Goal: Information Seeking & Learning: Learn about a topic

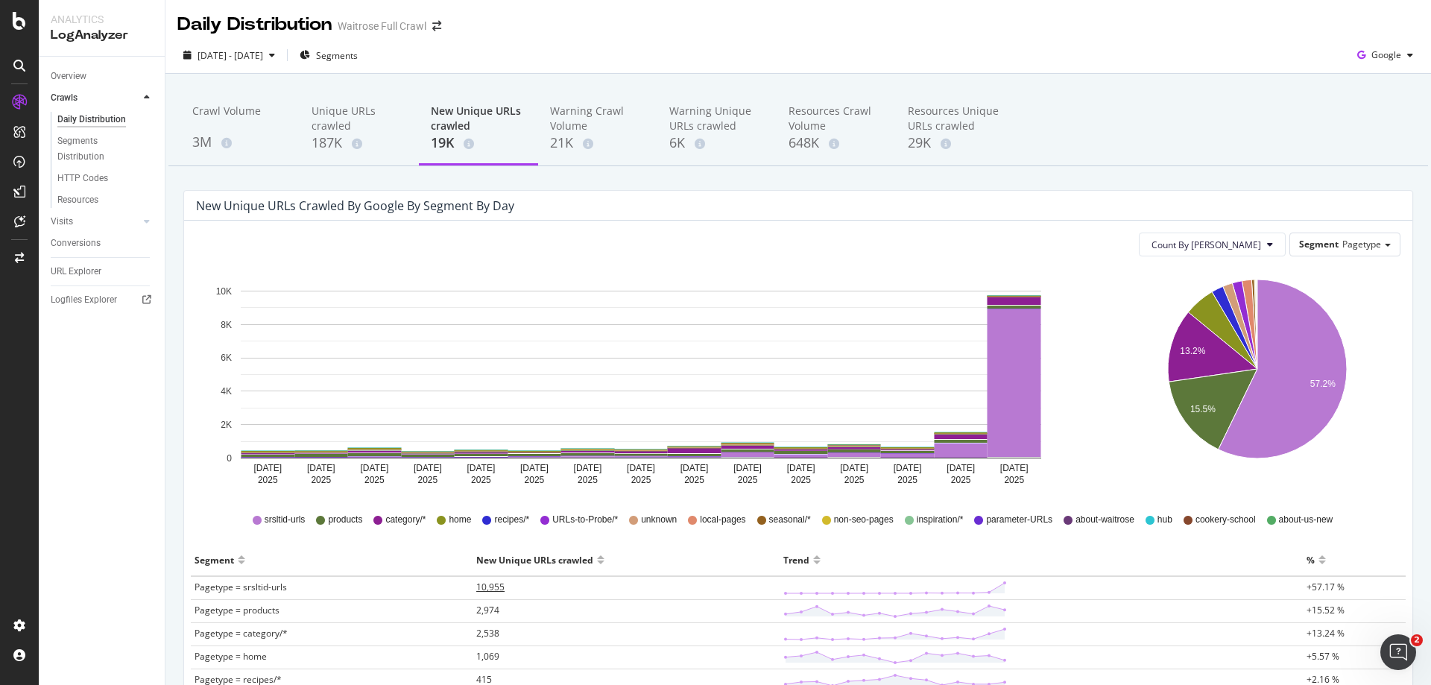
click at [485, 588] on span "10,955" at bounding box center [490, 587] width 28 height 13
click at [262, 58] on span "2025 Aug. 26th - Sep. 9th" at bounding box center [231, 55] width 66 height 13
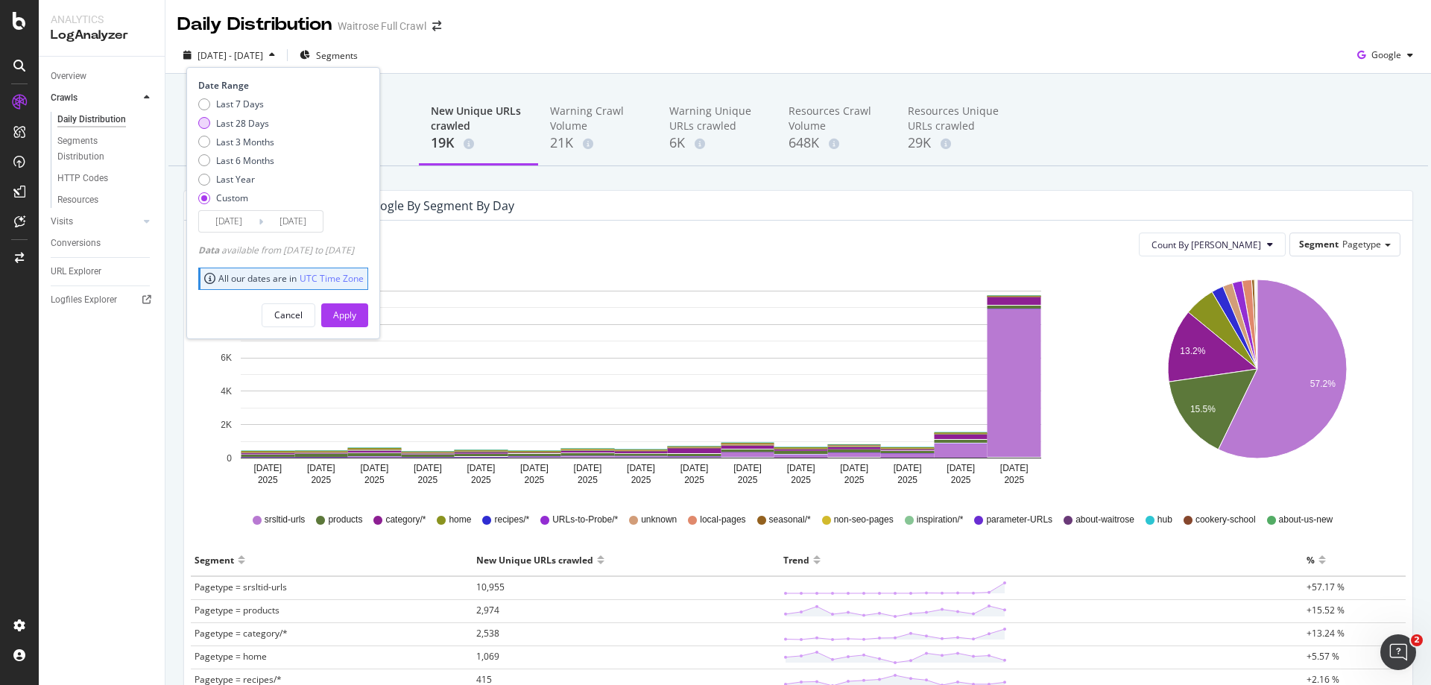
click at [203, 120] on div "Last 28 Days" at bounding box center [204, 123] width 12 height 12
type input "2025/08/18"
type input "2025/09/14"
click at [356, 313] on div "Apply" at bounding box center [344, 315] width 23 height 13
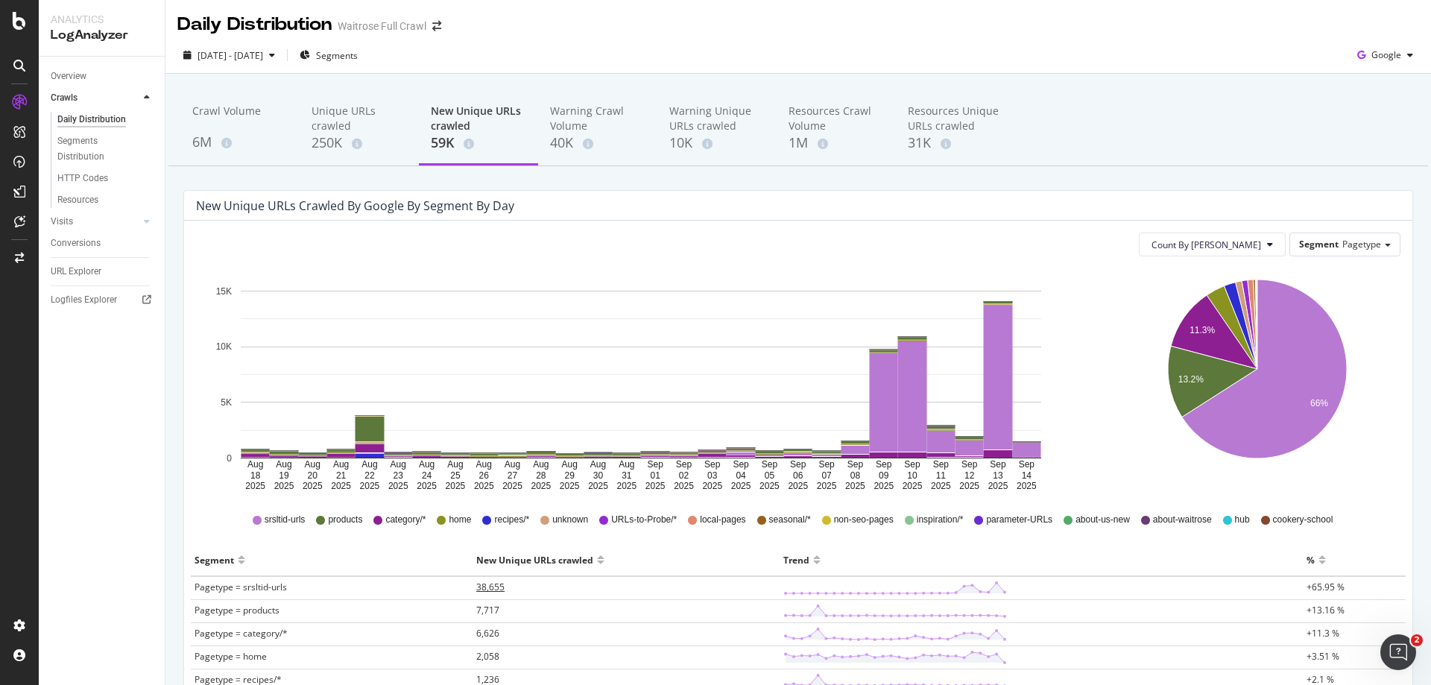
click at [489, 590] on span "38,655" at bounding box center [490, 587] width 28 height 13
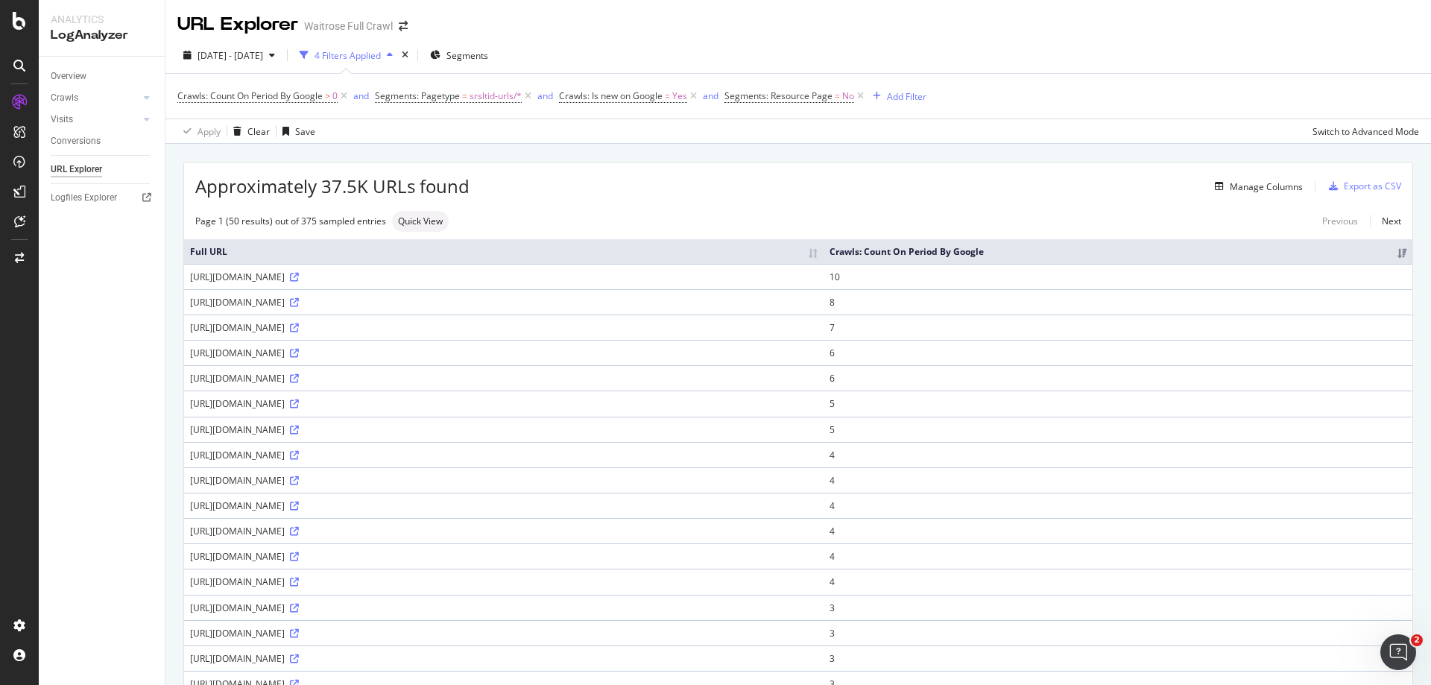
drag, startPoint x: 941, startPoint y: 278, endPoint x: 191, endPoint y: 279, distance: 750.0
click at [191, 279] on div "https://www.waitrose.com/ecom/products/waitrose-blueprint-english-dry-white/818…" at bounding box center [504, 277] width 628 height 13
copy div "https://www.waitrose.com/ecom/products/waitrose-blueprint-english-dry-white/818…"
click at [218, 271] on div "https://www.waitrose.com/ecom/products/waitrose-blueprint-english-dry-white/818…" at bounding box center [504, 277] width 628 height 13
click at [217, 274] on div "https://www.waitrose.com/ecom/products/waitrose-blueprint-english-dry-white/818…" at bounding box center [504, 277] width 628 height 13
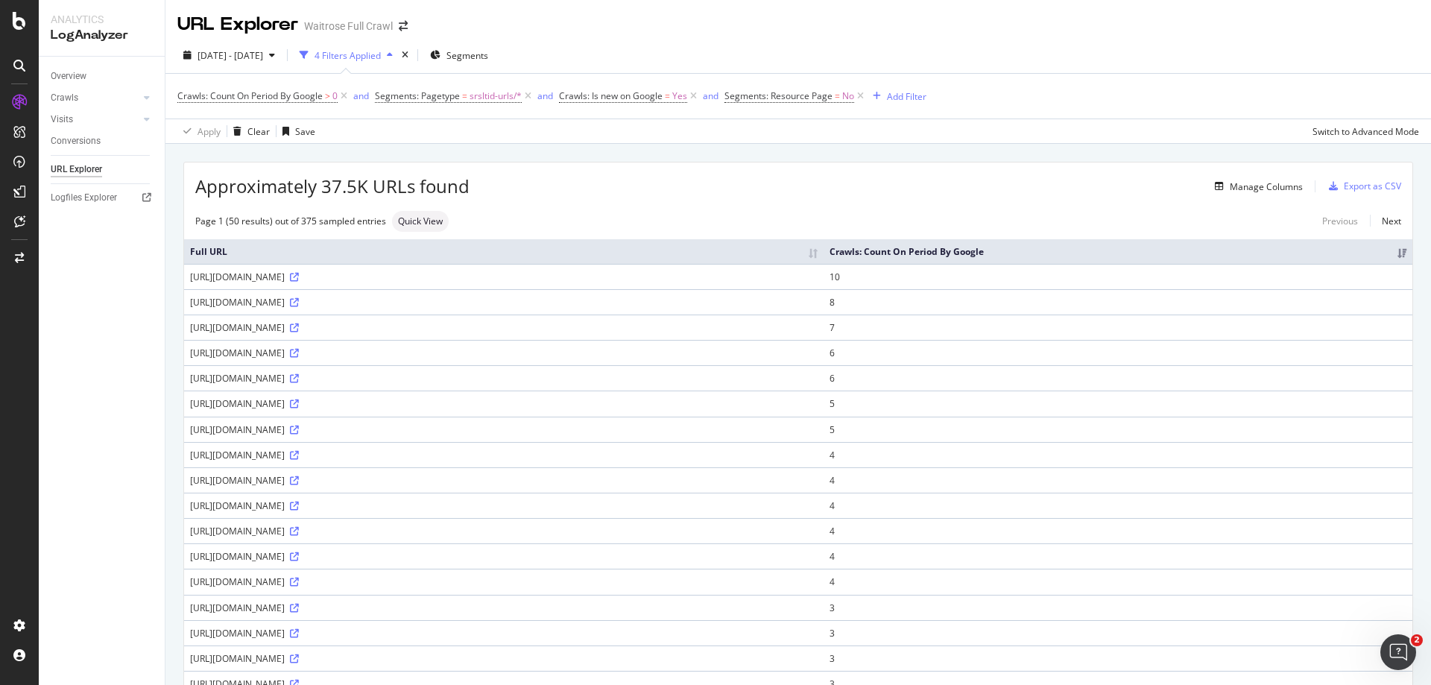
drag, startPoint x: 190, startPoint y: 277, endPoint x: 941, endPoint y: 274, distance: 750.7
click at [818, 274] on div "https://www.waitrose.com/ecom/products/waitrose-blueprint-english-dry-white/818…" at bounding box center [504, 277] width 628 height 13
copy div "https://www.waitrose.com/ecom/products/waitrose-blueprint-english-dry-white/818…"
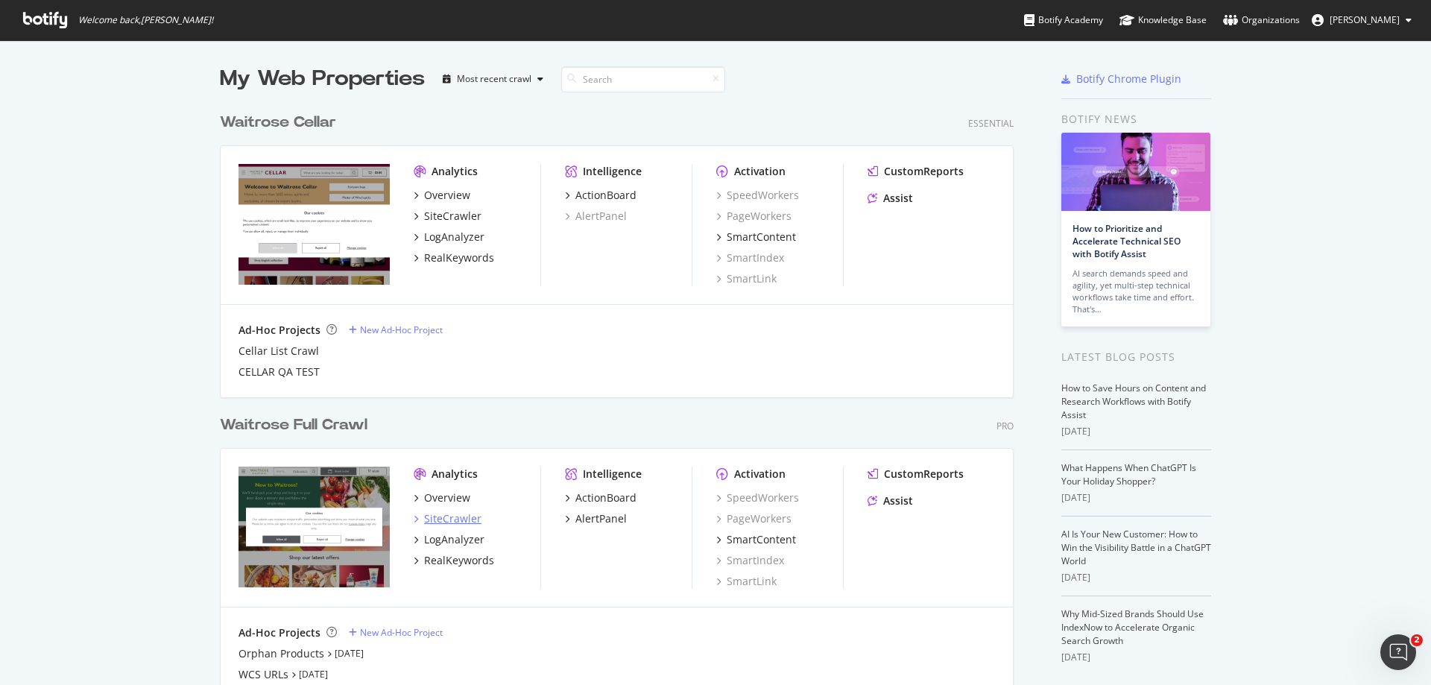
scroll to position [75, 0]
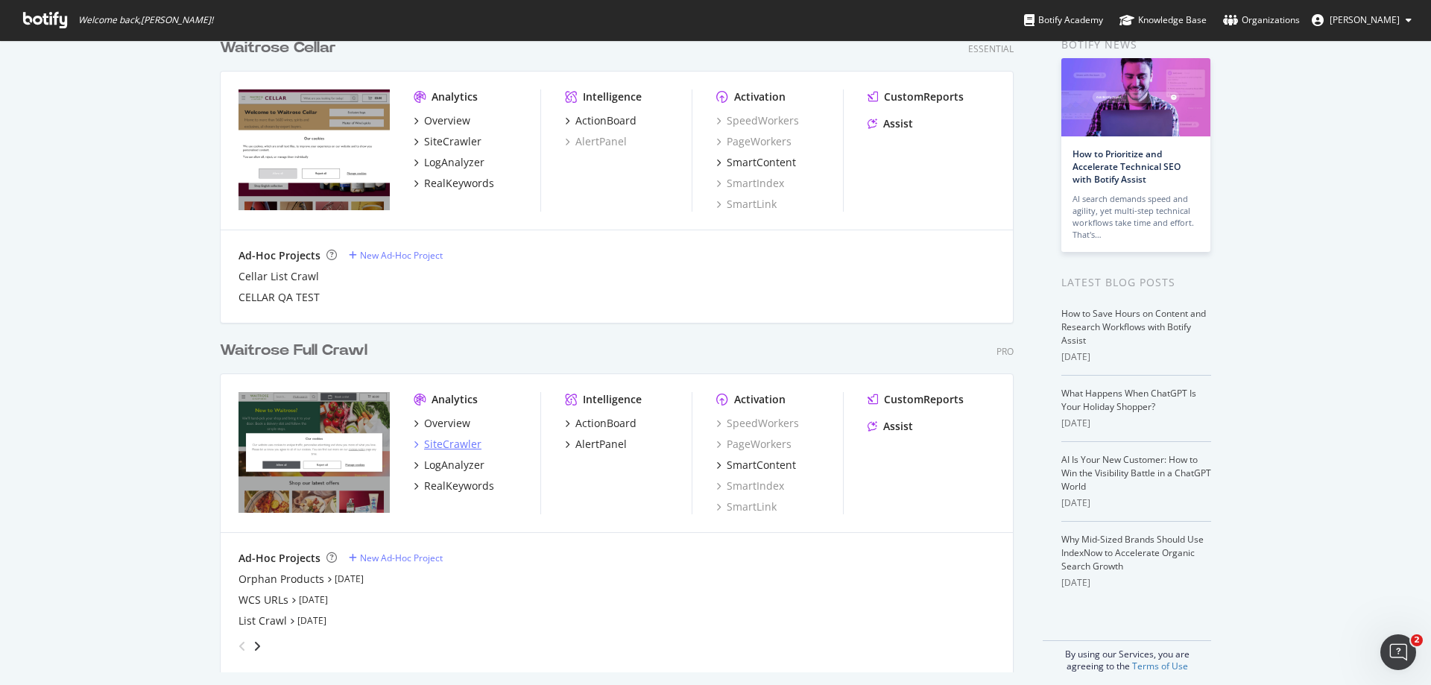
click at [443, 445] on div "SiteCrawler" at bounding box center [452, 444] width 57 height 15
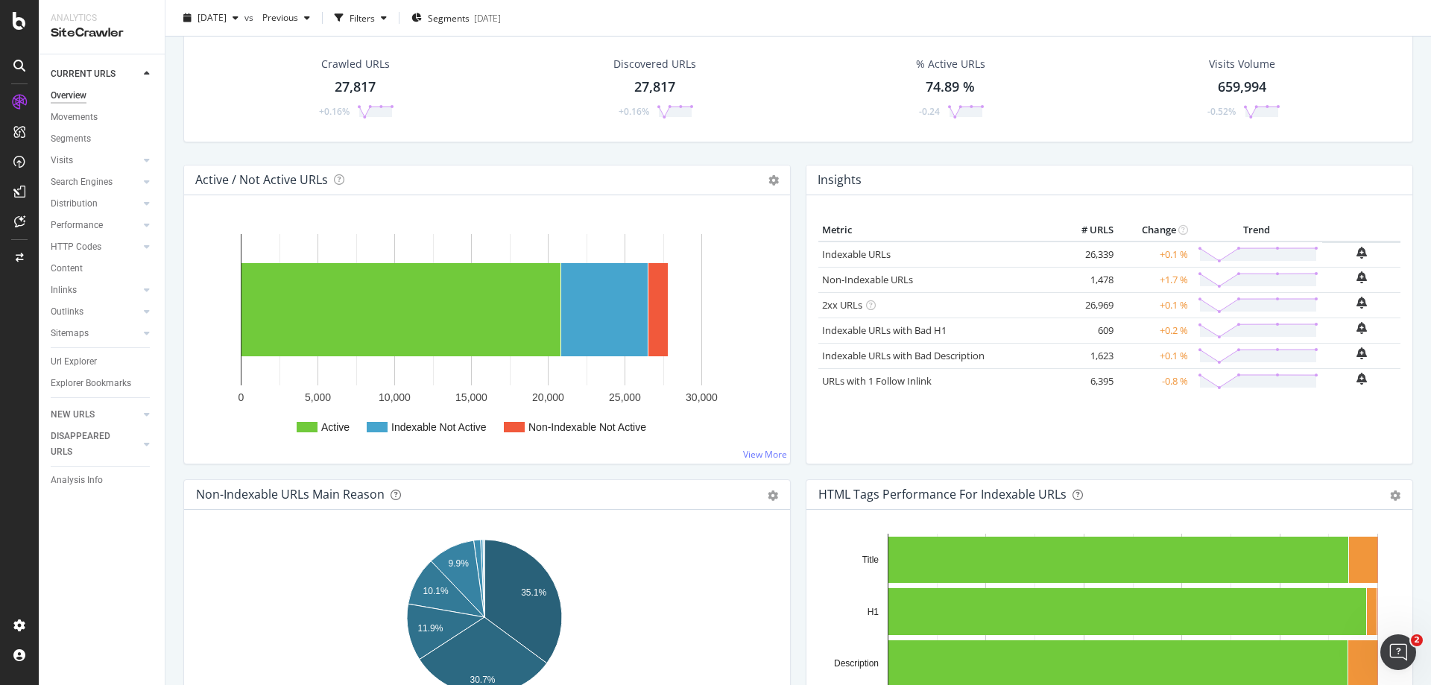
scroll to position [75, 0]
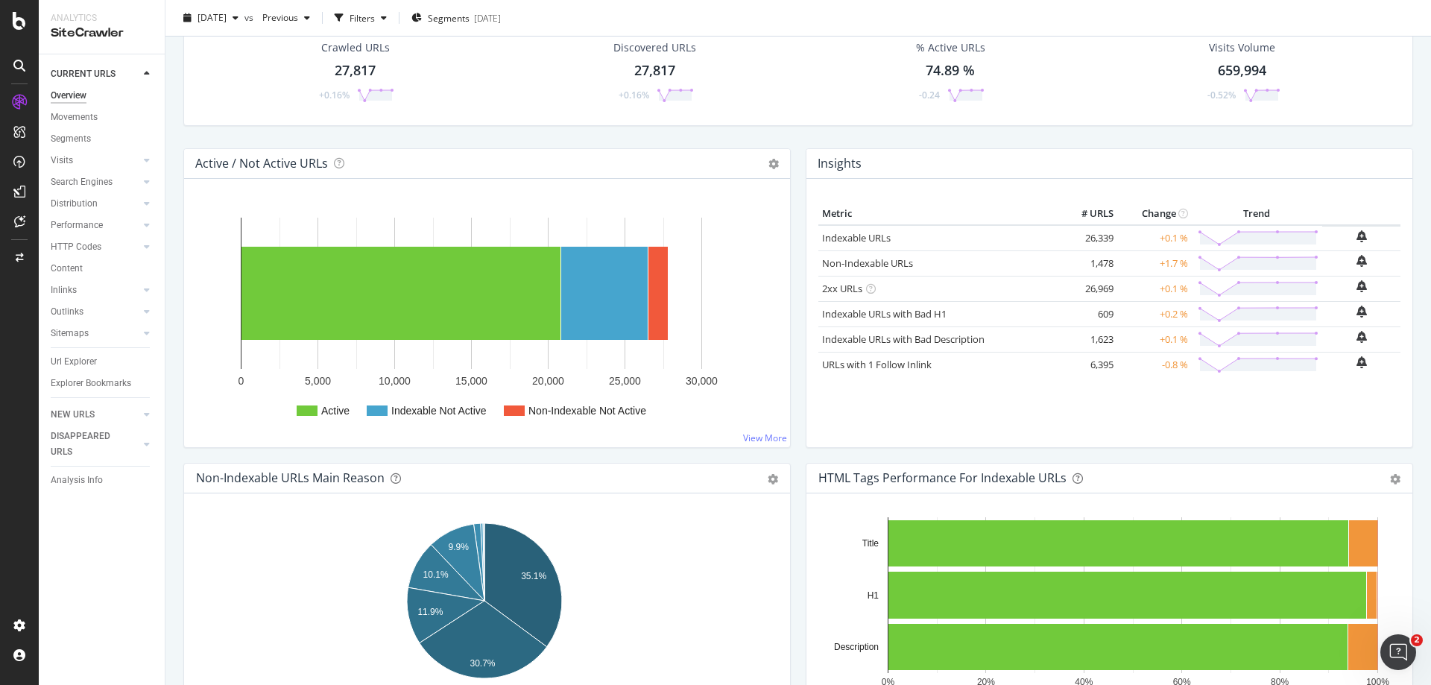
click at [74, 370] on div "Url Explorer" at bounding box center [108, 362] width 114 height 22
click at [71, 366] on div "Url Explorer" at bounding box center [74, 362] width 46 height 16
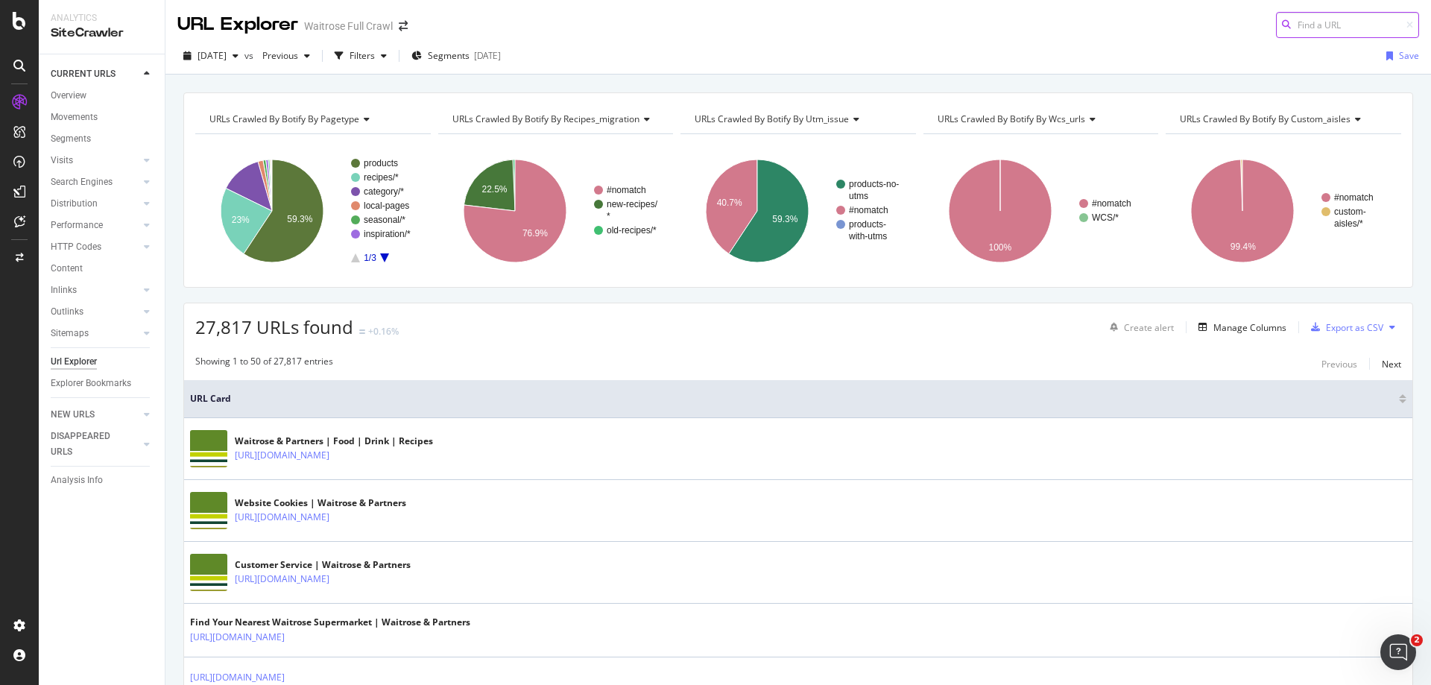
click at [1290, 22] on input at bounding box center [1347, 25] width 143 height 26
paste input "[URL][DOMAIN_NAME]"
type input "[URL][DOMAIN_NAME]"
click at [375, 56] on div "Filters" at bounding box center [362, 55] width 25 height 13
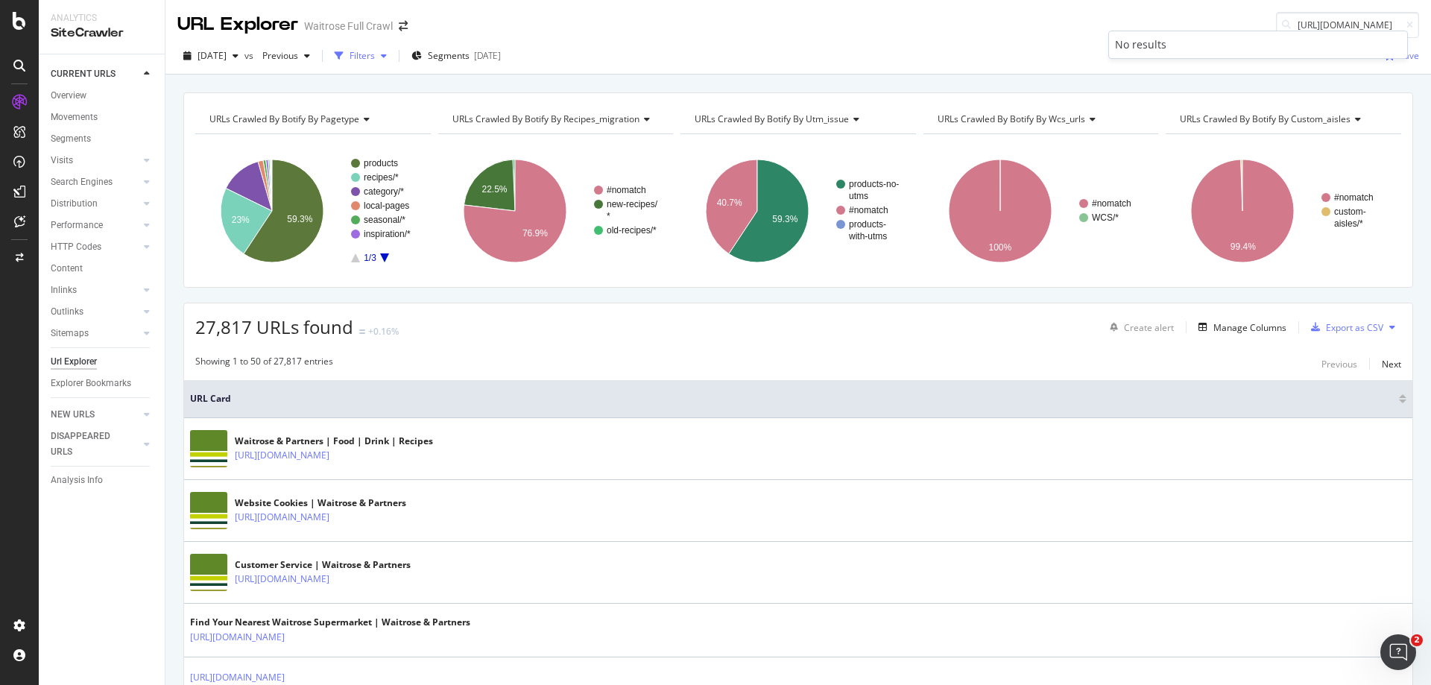
scroll to position [0, 0]
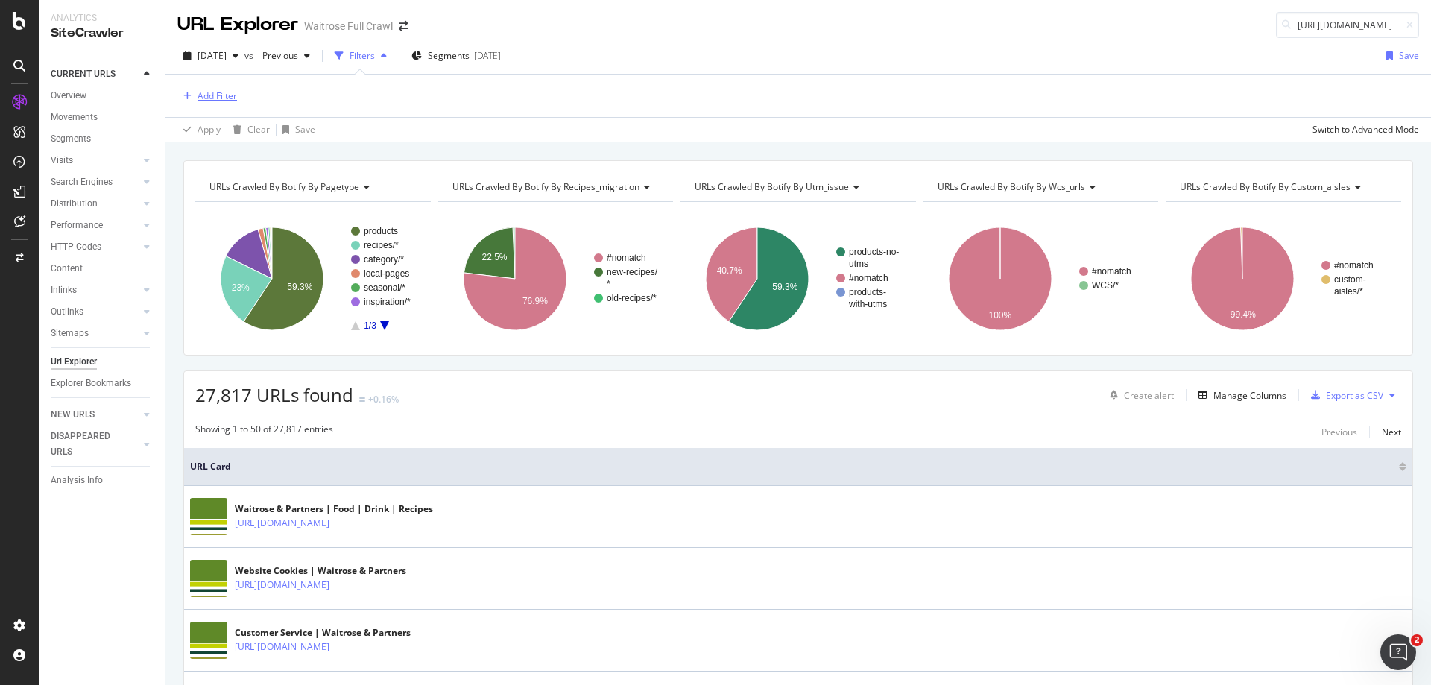
click at [213, 92] on div "Add Filter" at bounding box center [218, 95] width 40 height 13
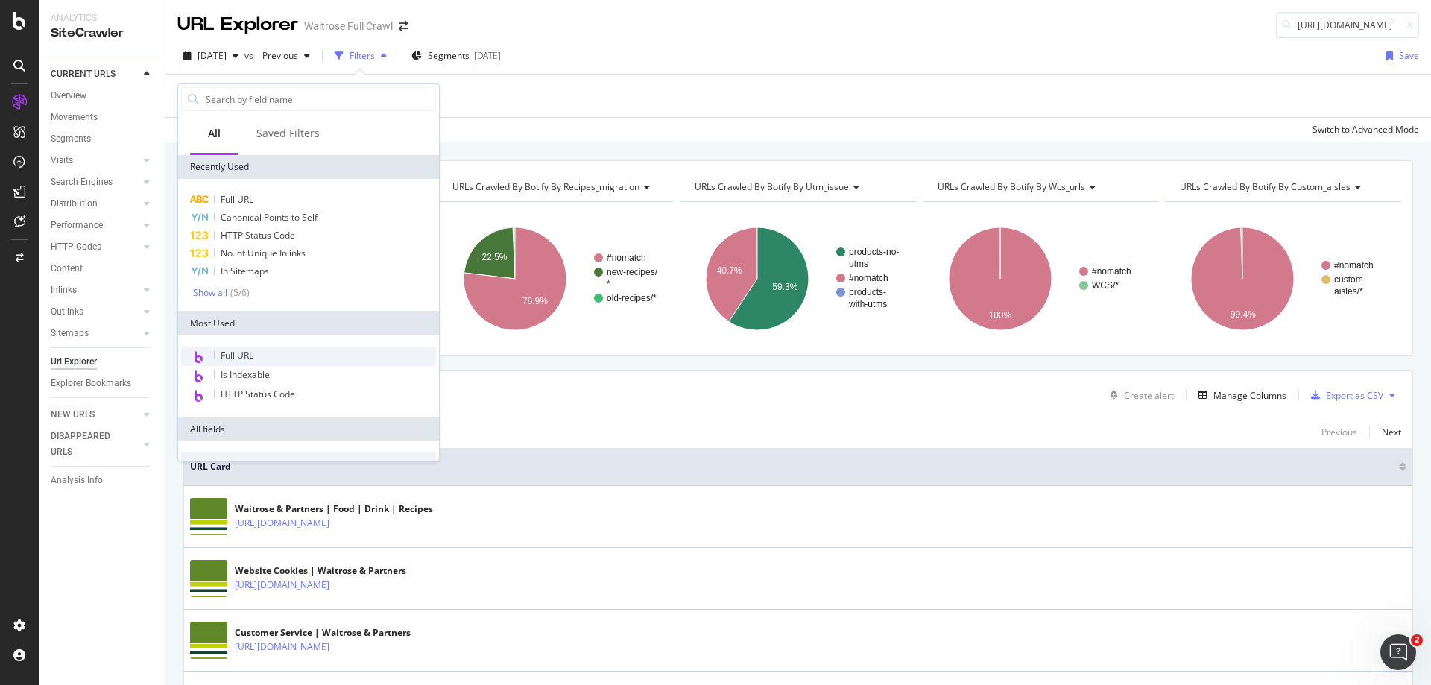
click at [245, 354] on span "Full URL" at bounding box center [237, 355] width 33 height 13
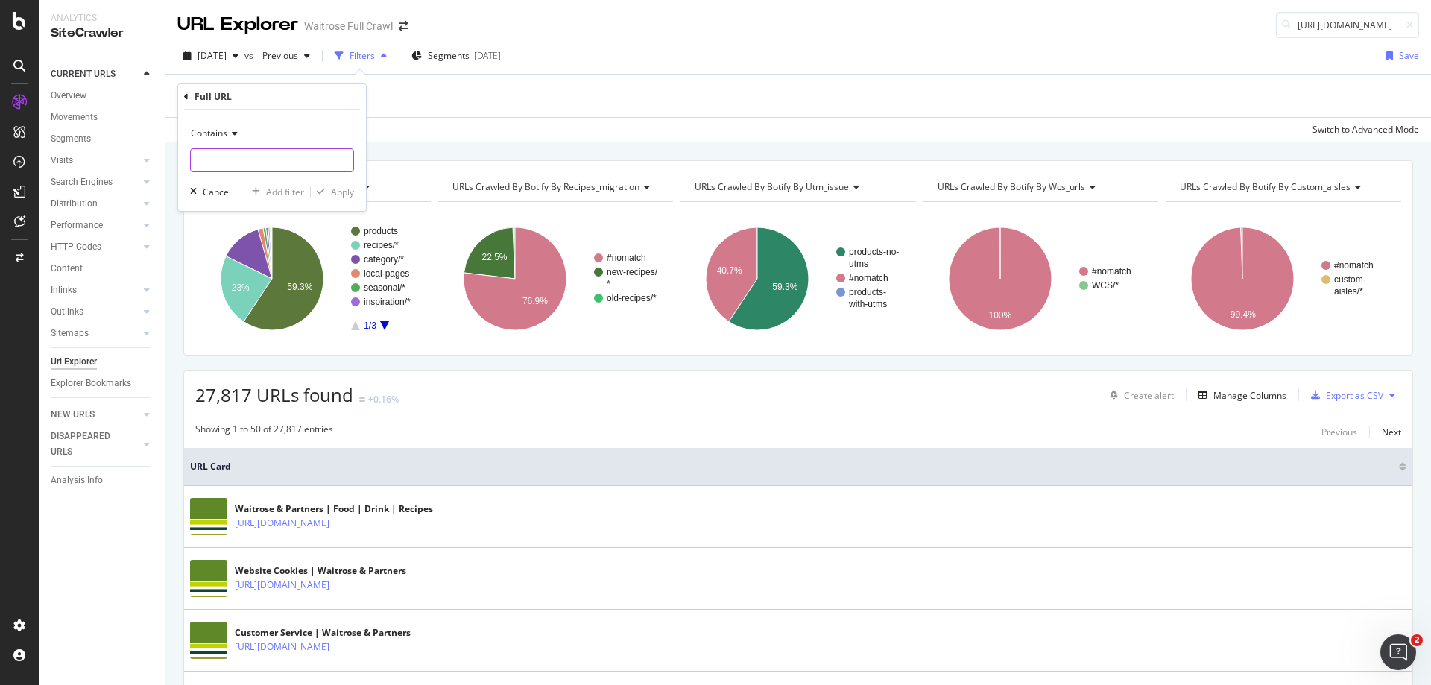
click at [228, 155] on input "text" at bounding box center [272, 160] width 163 height 24
paste input "?srsltid=AfmBOoqan8waziyNdp7hWt0kA1ie9IbKWBXm0ivVVP9_xhlnSXHcsJxX"
type input "?srsltid="
click at [333, 197] on div "Apply" at bounding box center [342, 192] width 23 height 13
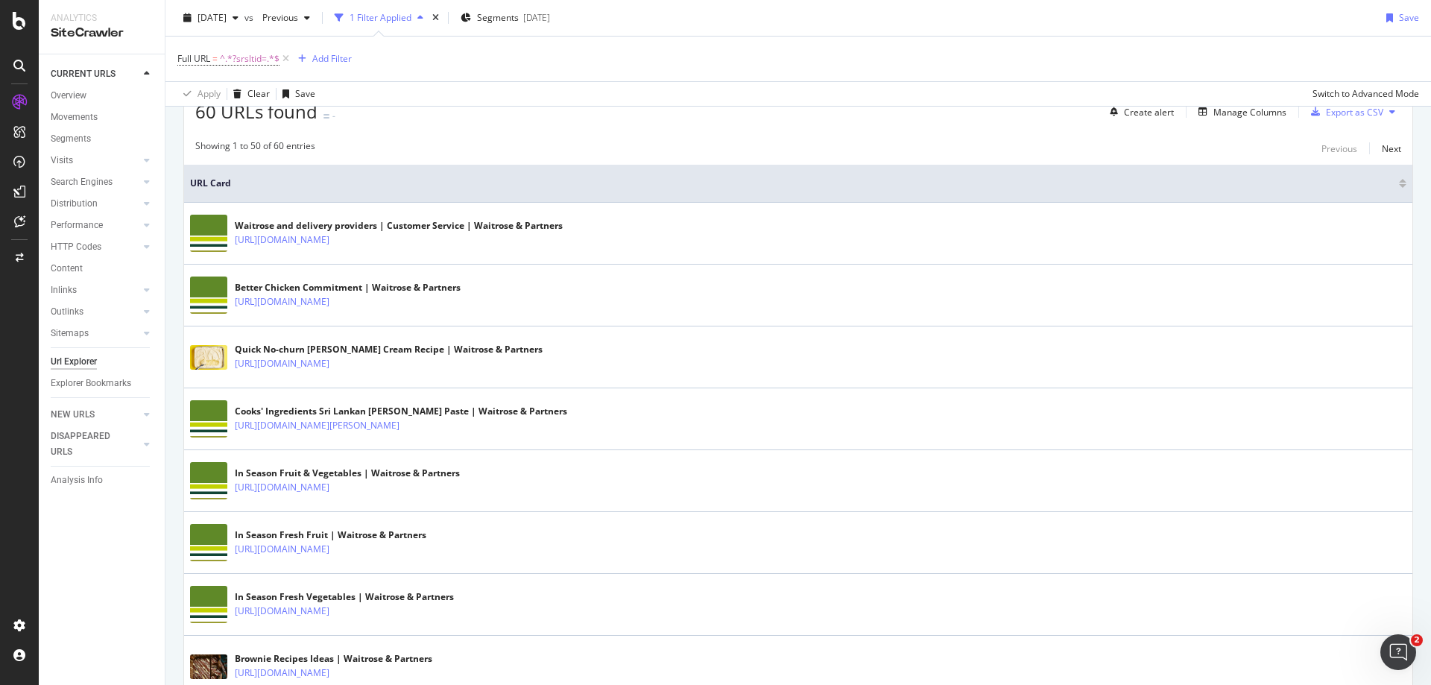
scroll to position [298, 0]
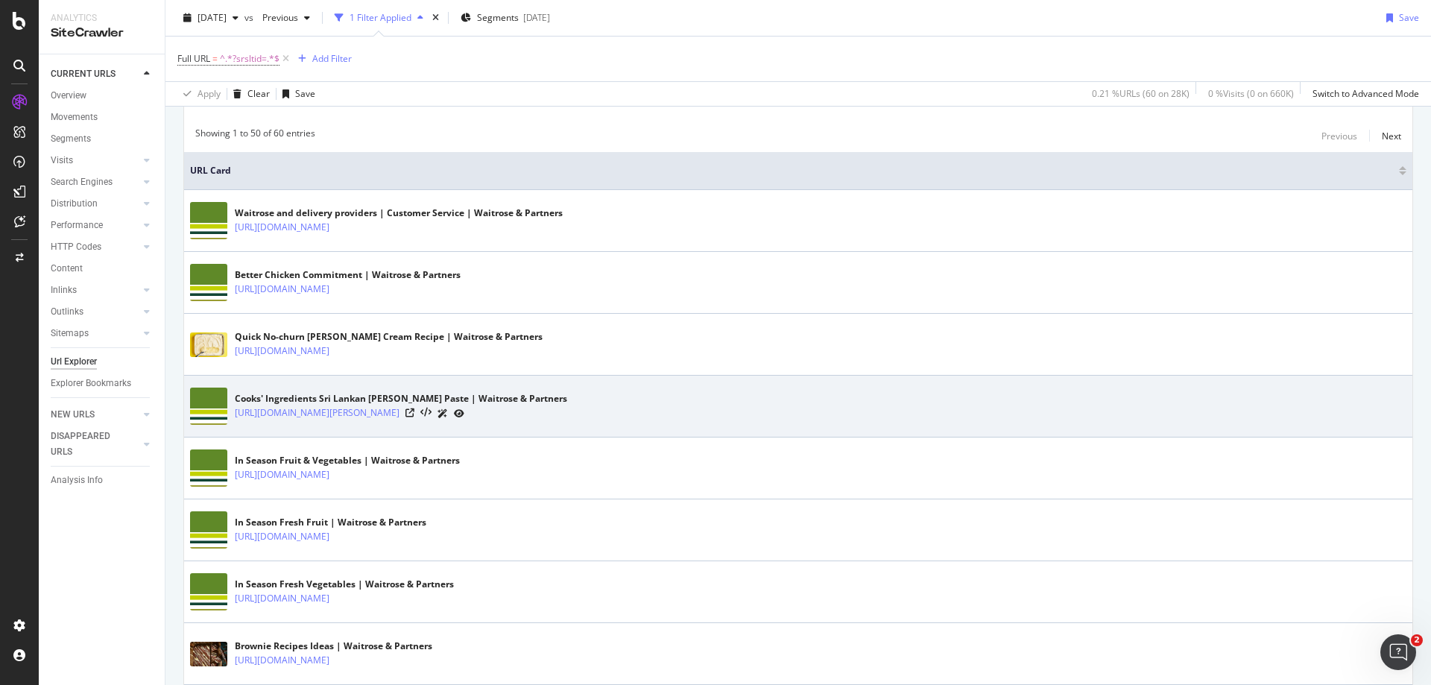
click at [464, 412] on icon at bounding box center [459, 413] width 10 height 9
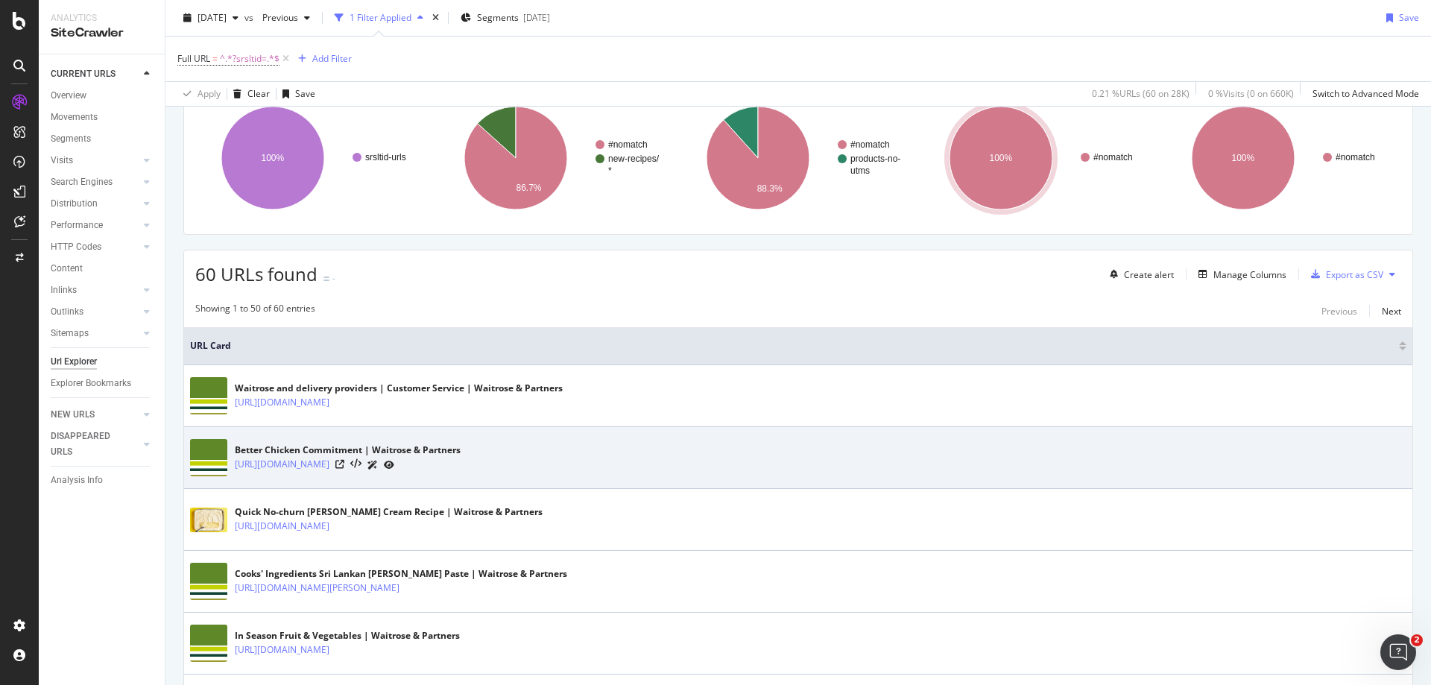
scroll to position [149, 0]
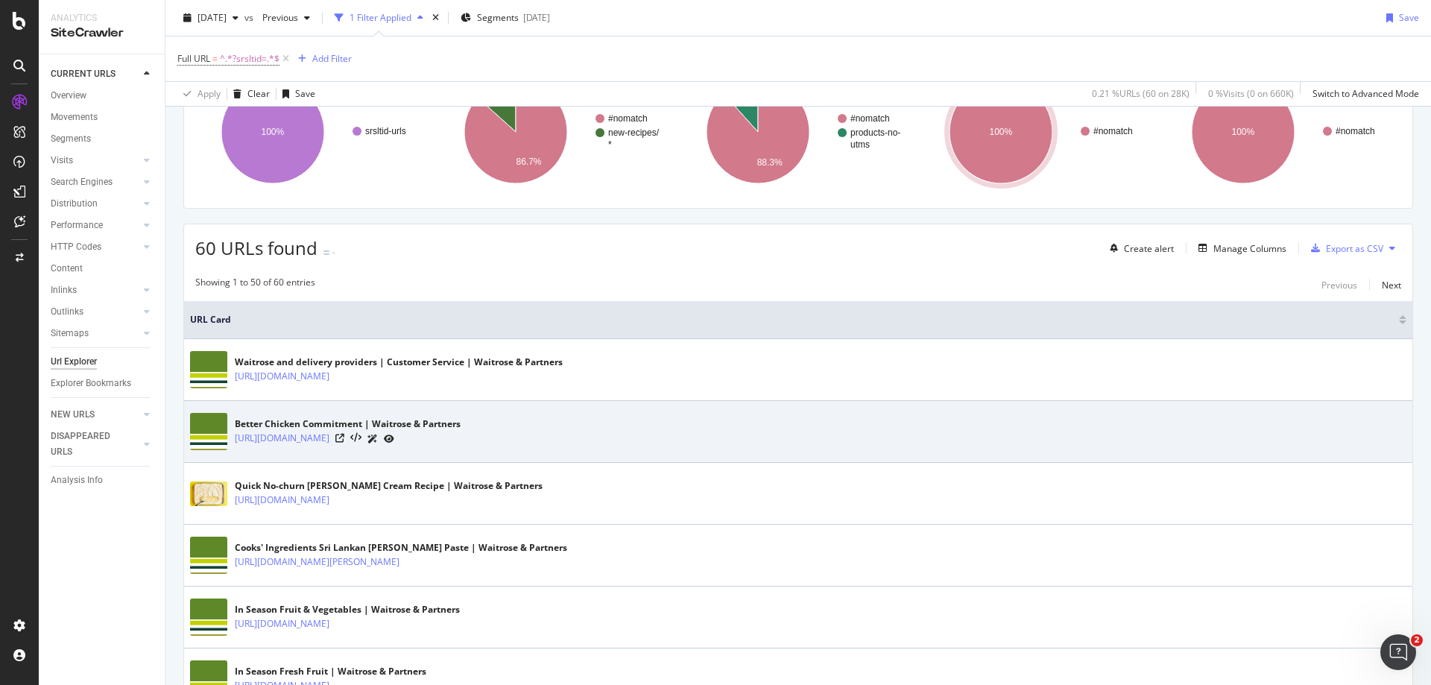
click at [394, 440] on icon at bounding box center [389, 439] width 10 height 9
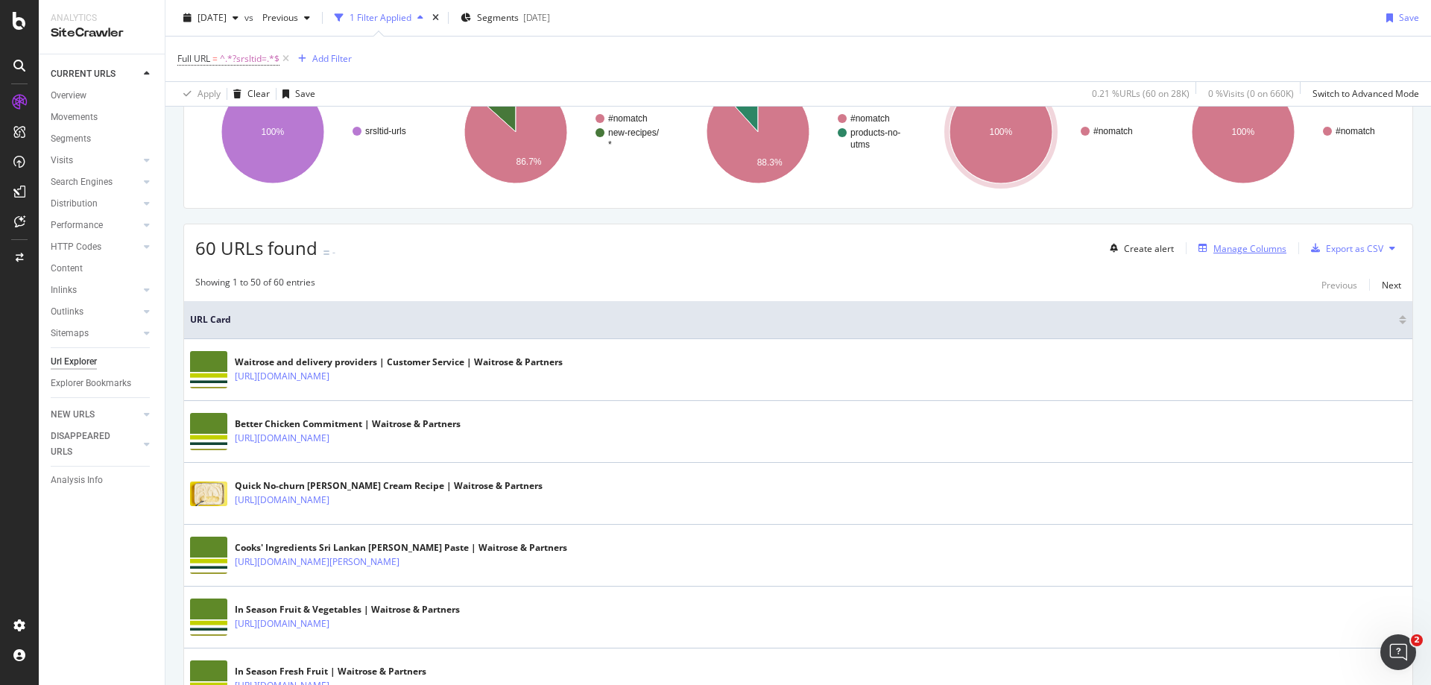
click at [1203, 248] on div "button" at bounding box center [1203, 248] width 21 height 9
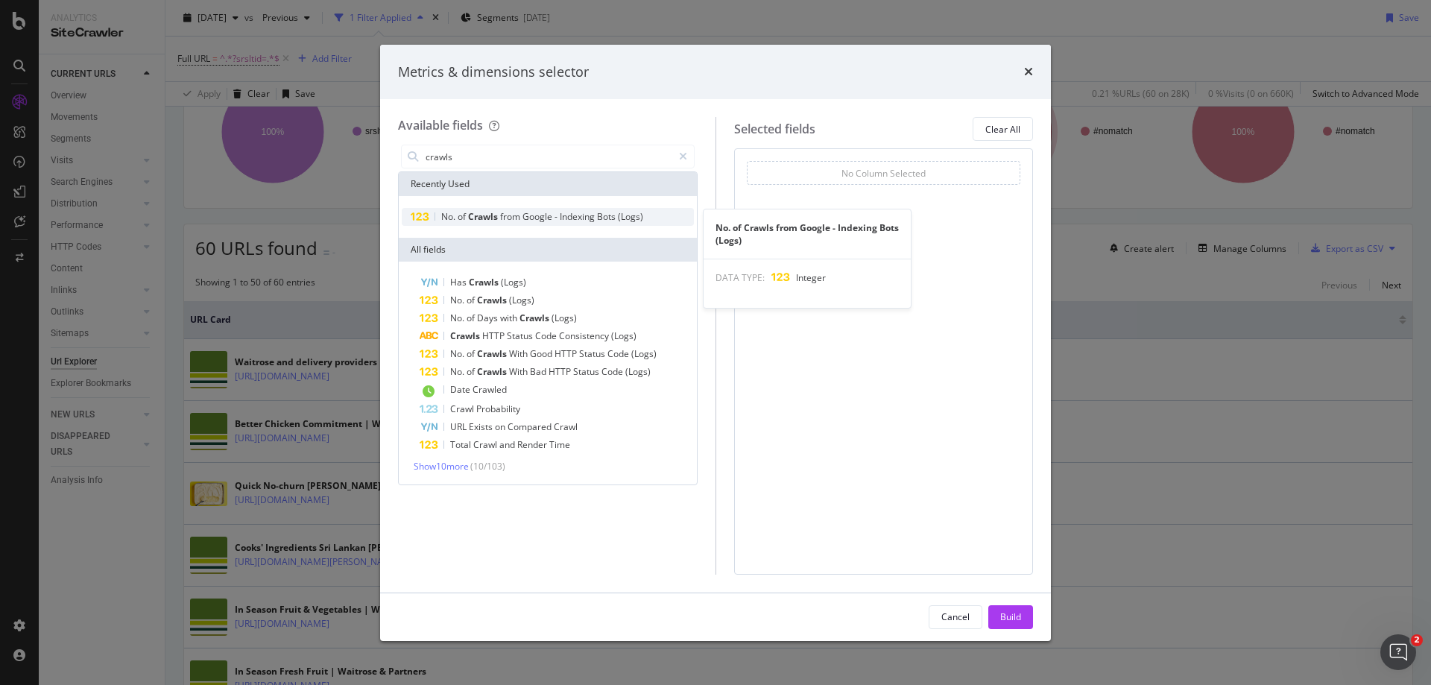
type input "crawls"
click at [541, 218] on span "Google" at bounding box center [539, 216] width 32 height 13
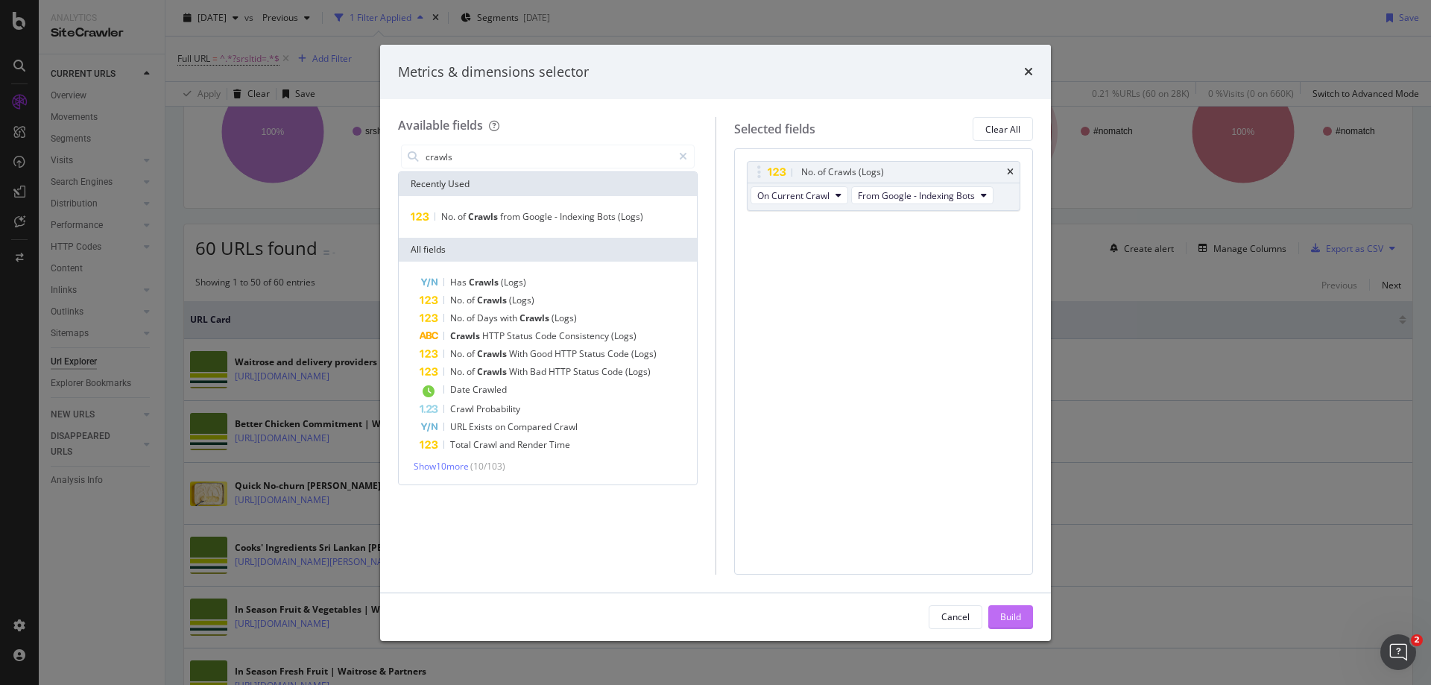
click at [1010, 625] on div "Build" at bounding box center [1010, 617] width 21 height 22
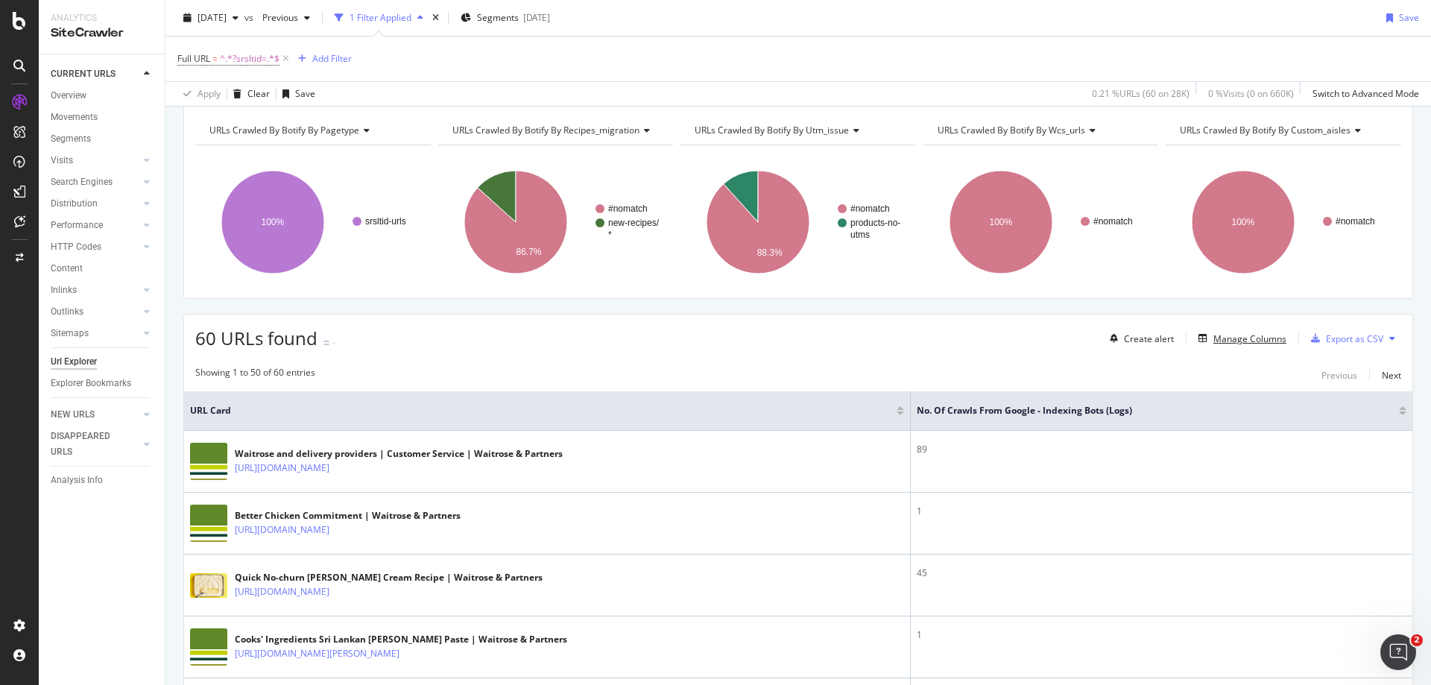
scroll to position [149, 0]
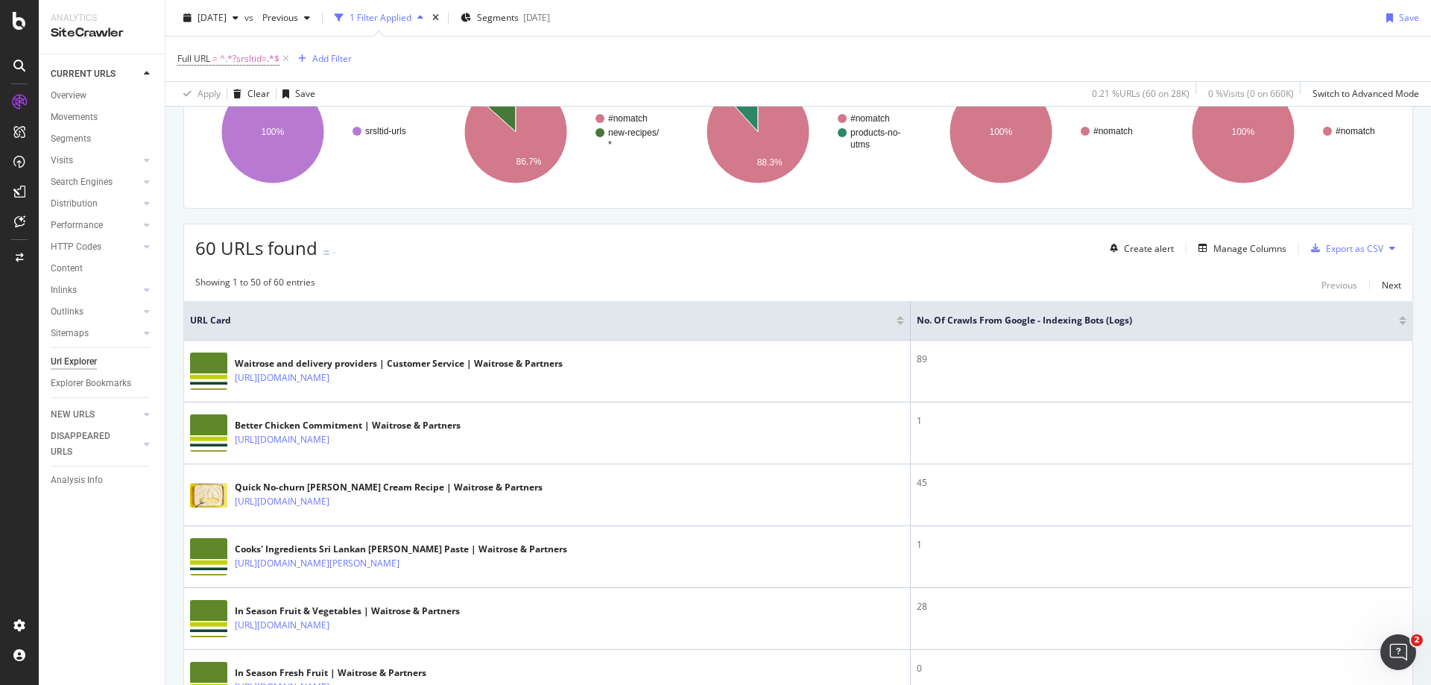
click at [1399, 324] on div at bounding box center [1402, 323] width 7 height 4
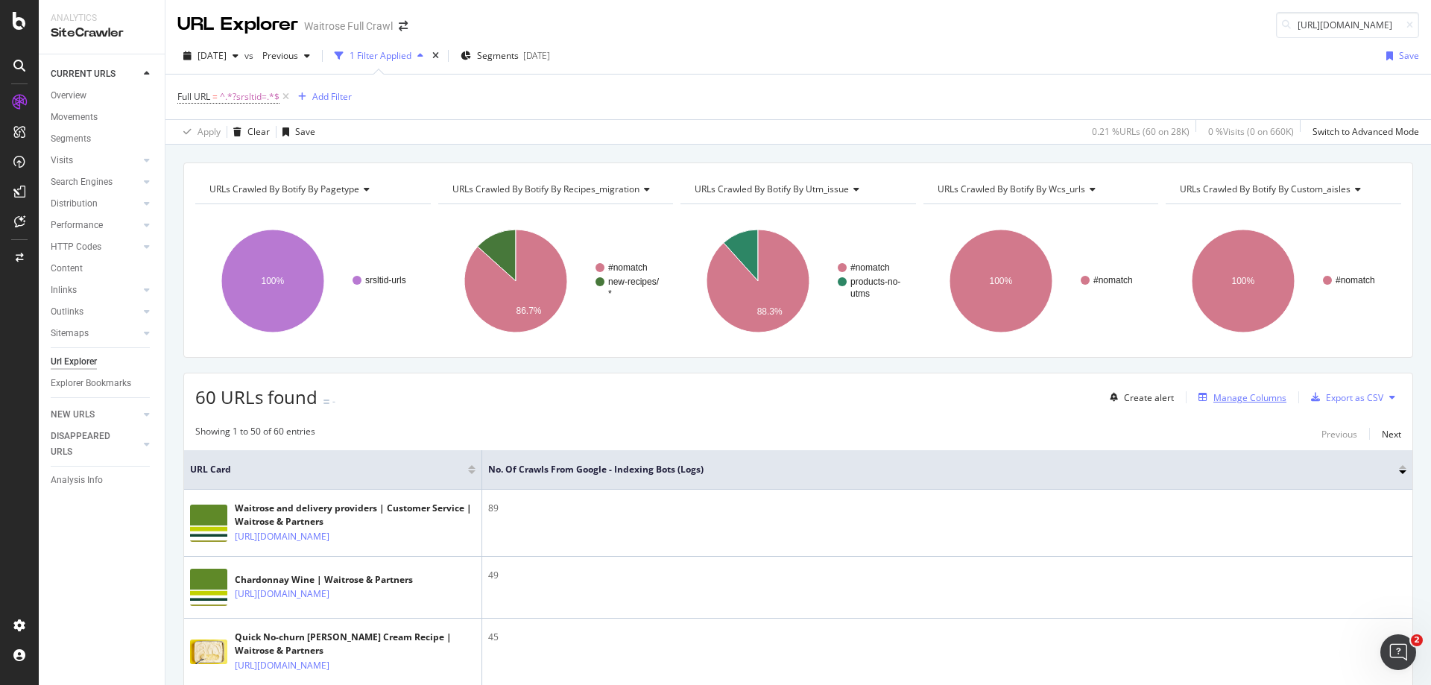
click at [1255, 391] on div "Manage Columns" at bounding box center [1250, 397] width 73 height 13
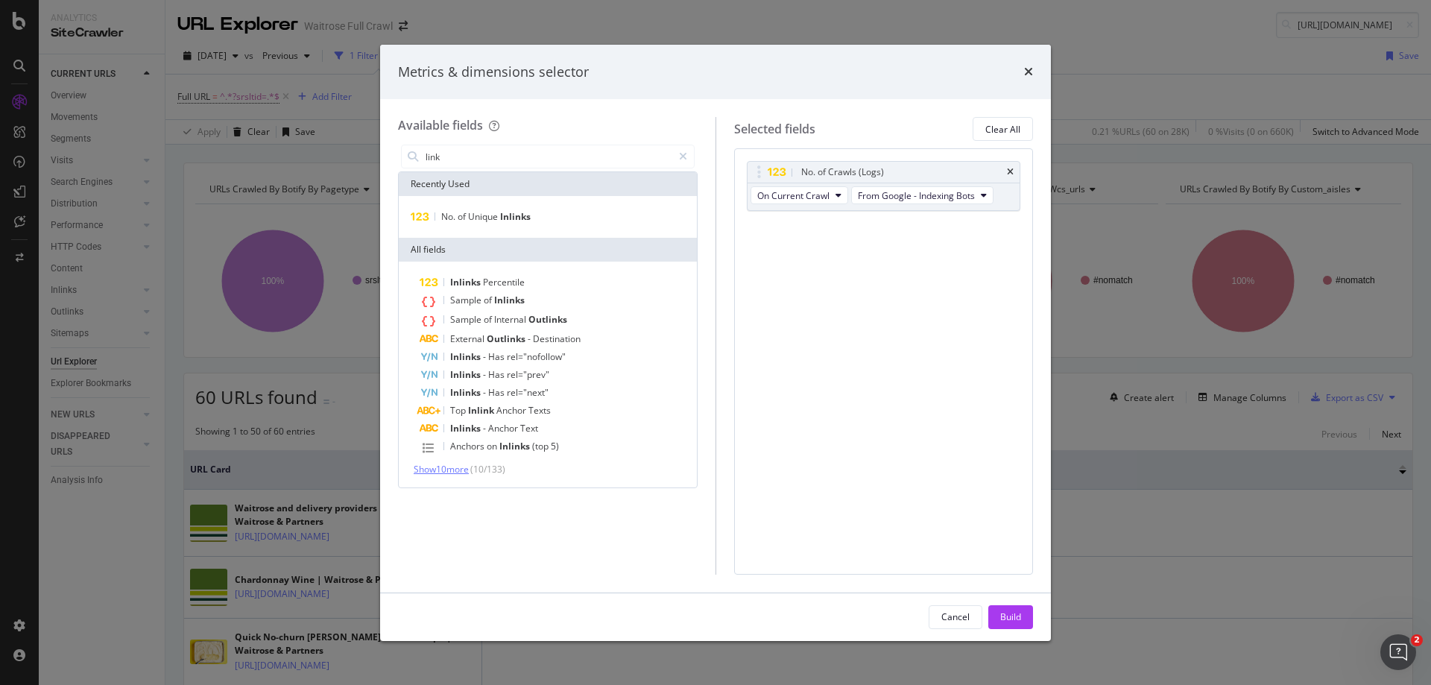
type input "link"
click at [447, 469] on span "Show 10 more" at bounding box center [441, 469] width 55 height 13
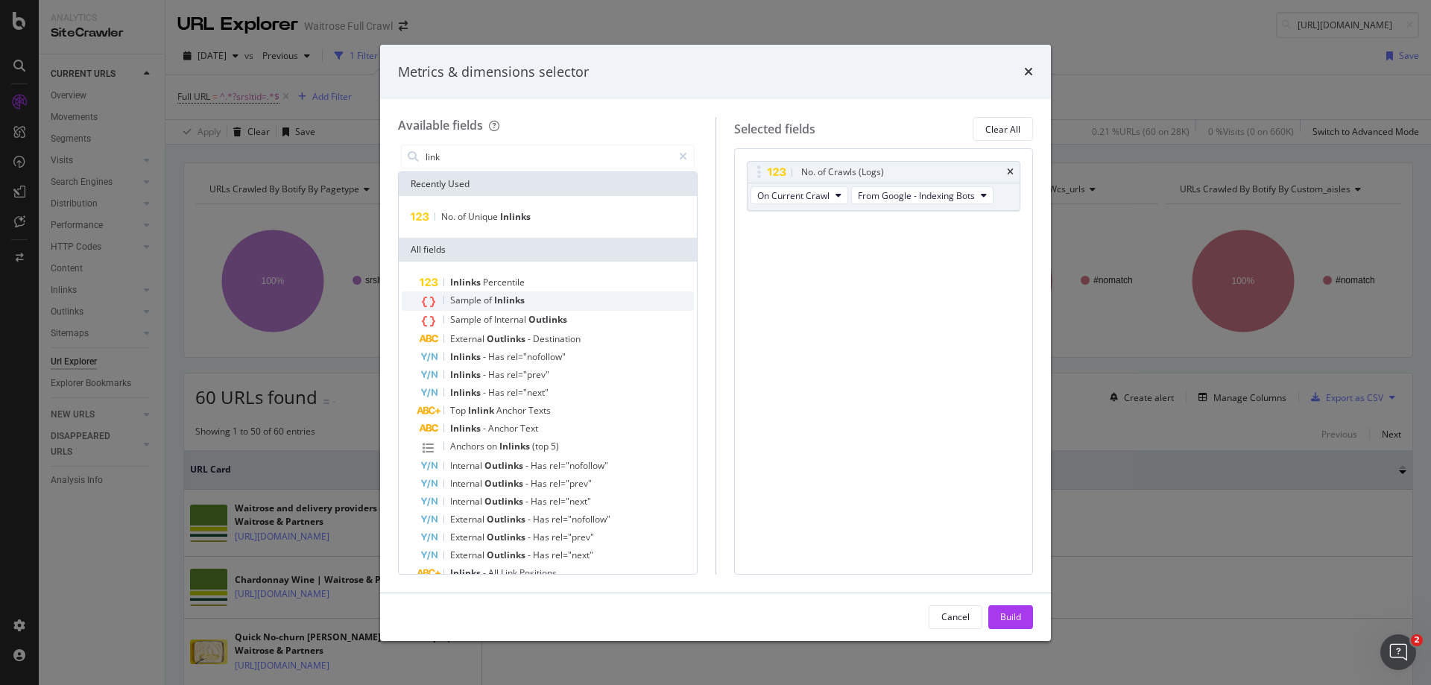
click at [475, 294] on div "Sample of Inlinks" at bounding box center [557, 300] width 274 height 19
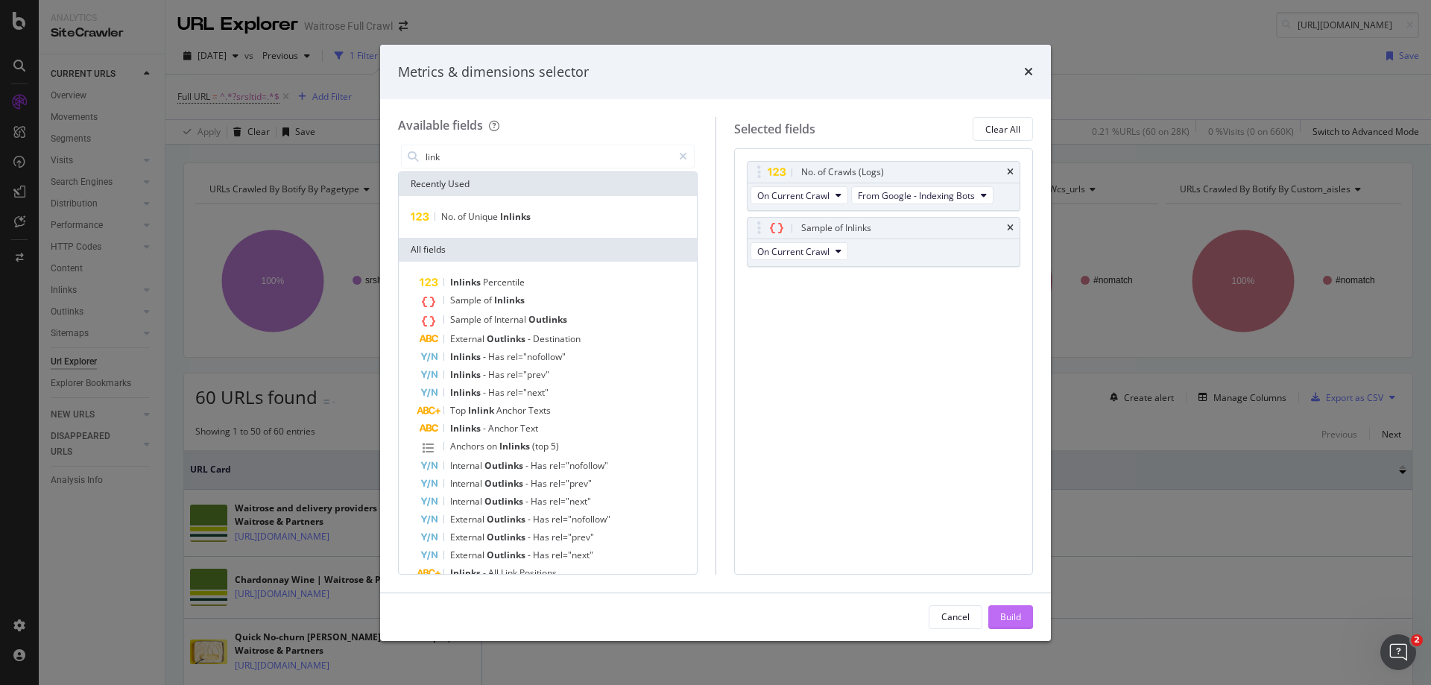
click at [996, 609] on button "Build" at bounding box center [1011, 617] width 45 height 24
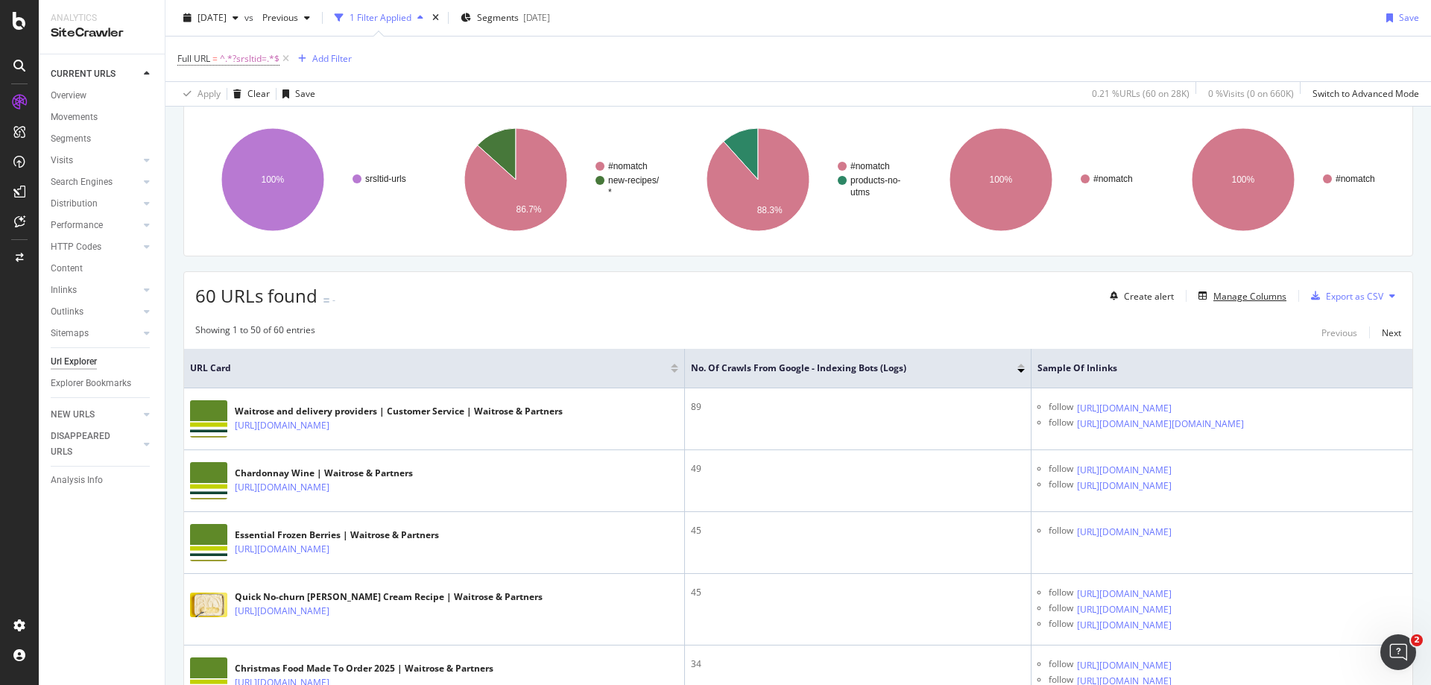
scroll to position [149, 0]
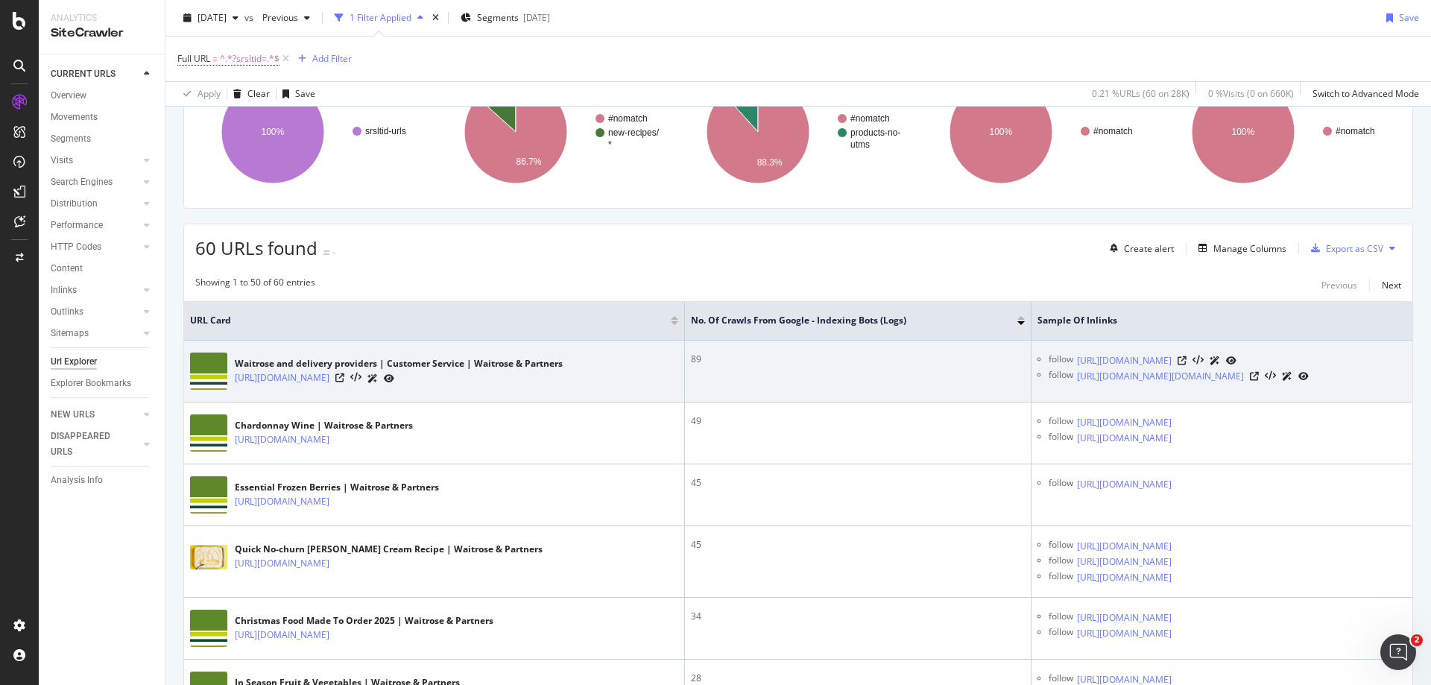
click at [394, 383] on icon at bounding box center [389, 378] width 10 height 9
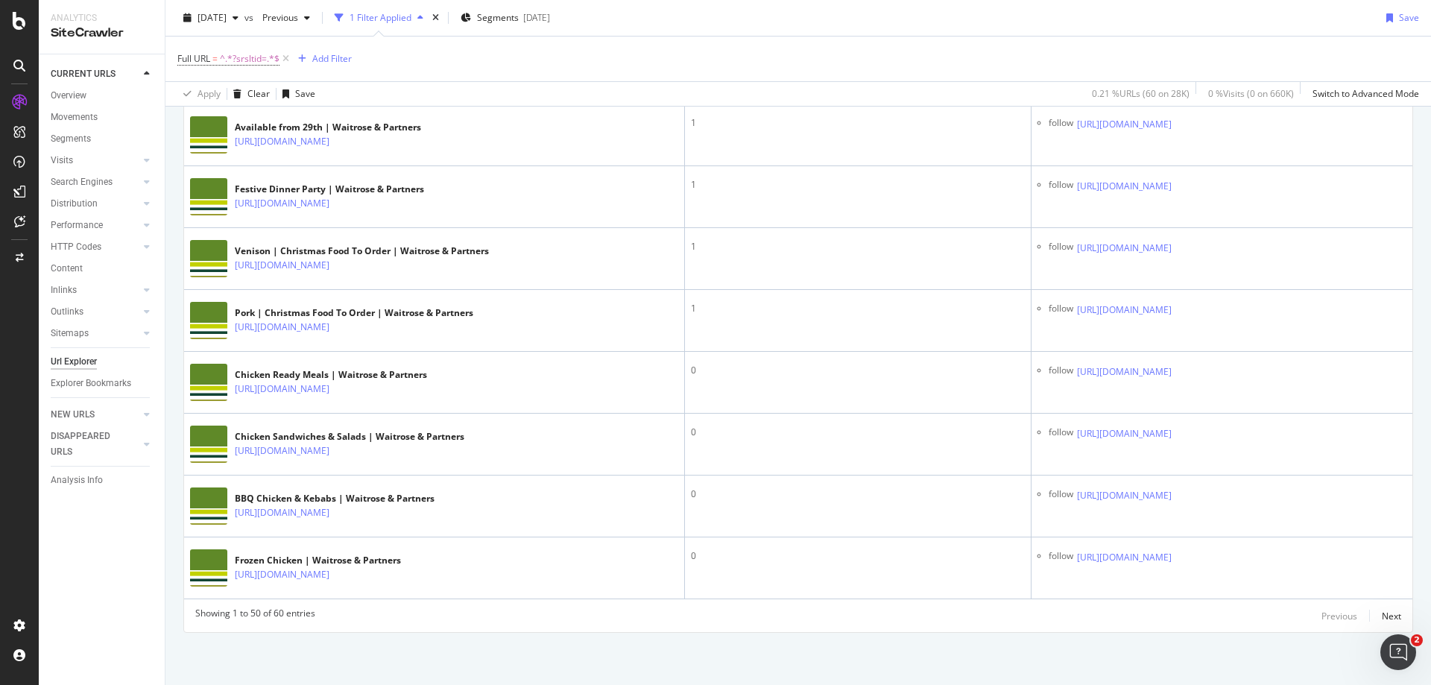
scroll to position [4042, 0]
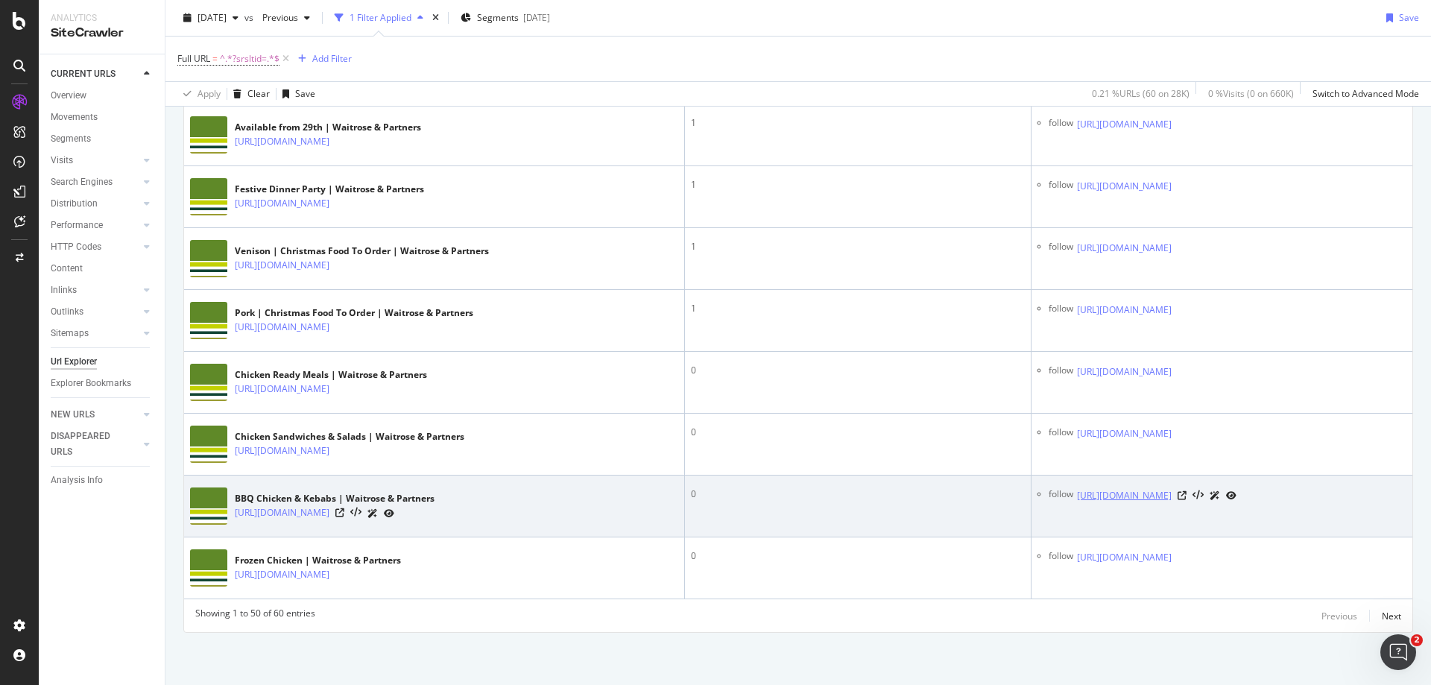
drag, startPoint x: 994, startPoint y: 456, endPoint x: 1089, endPoint y: 467, distance: 96.2
click at [1089, 488] on div "follow https://www.waitrose.com/ecom/shop/browse/groceries/first_for_welfare/be…" at bounding box center [1228, 496] width 358 height 16
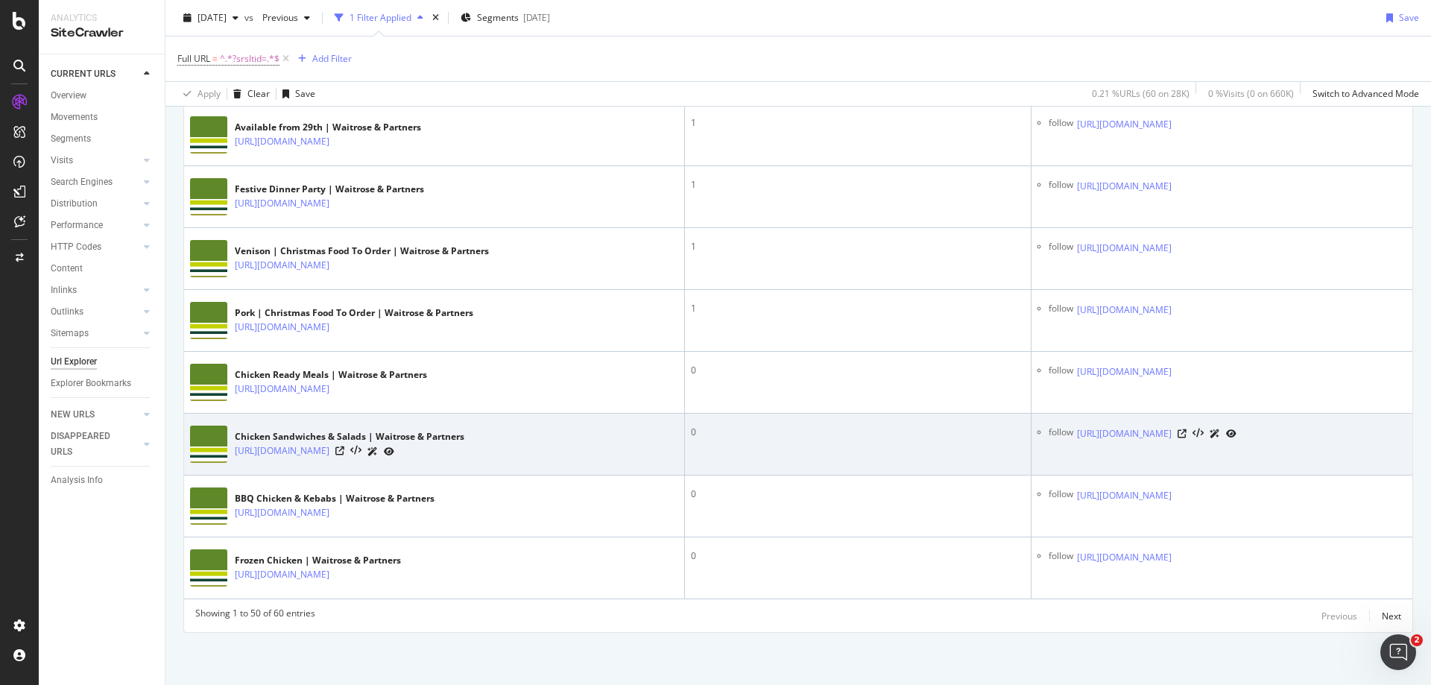
copy link "https://www.waitrose.com/ecom/shop/browse/groceries/first_for_welfare/better_ch…"
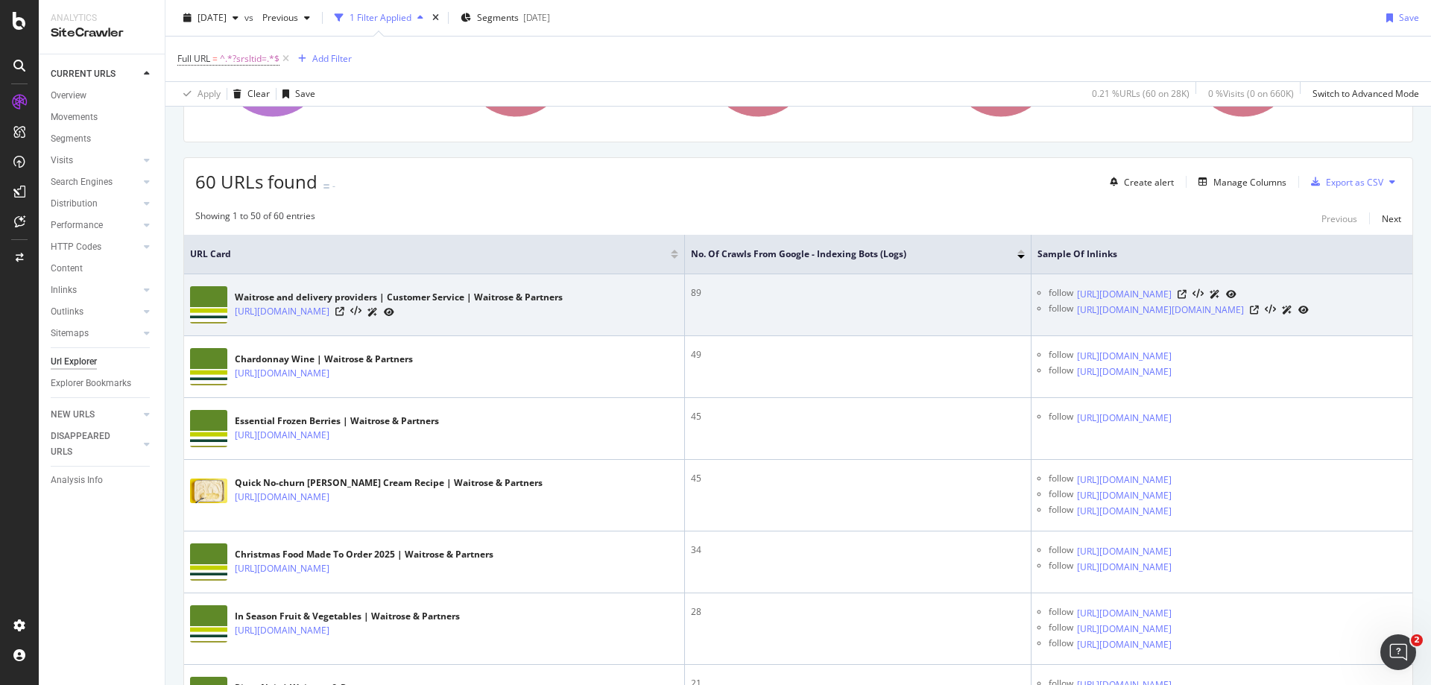
scroll to position [240, 0]
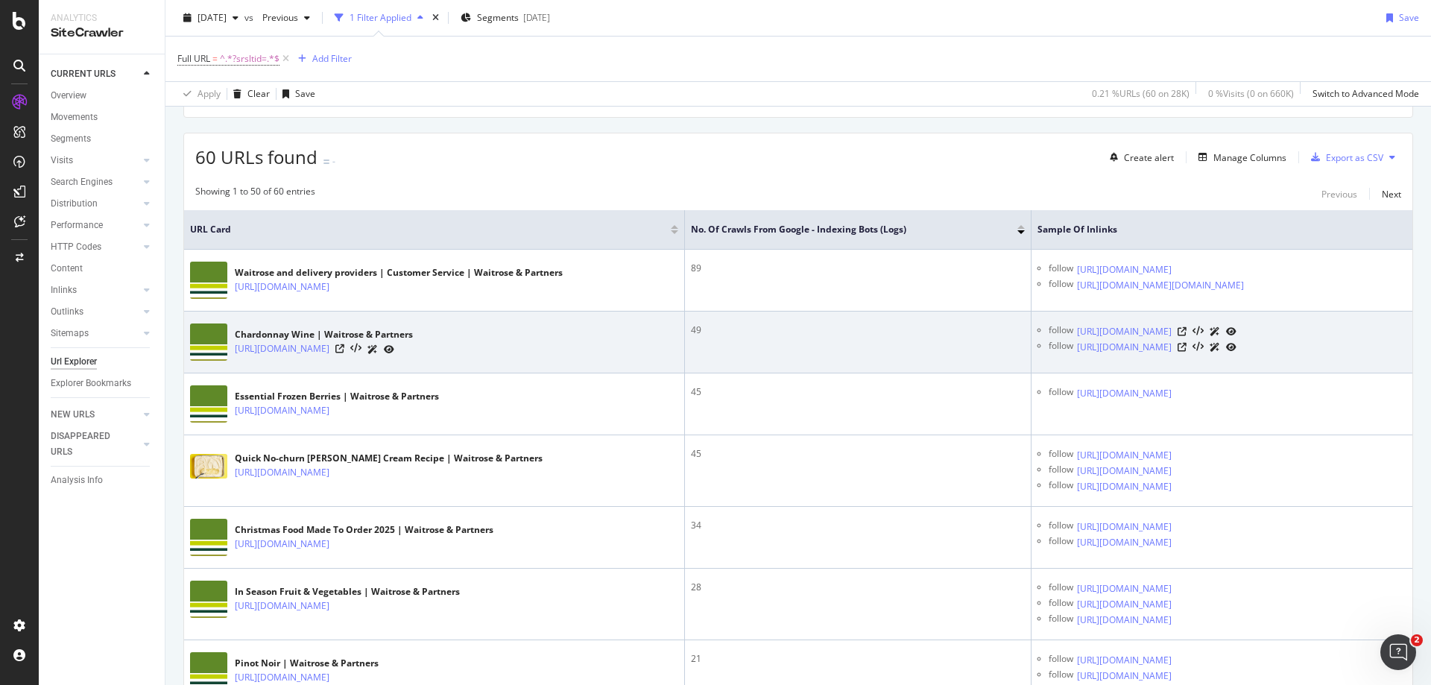
click at [394, 354] on icon at bounding box center [389, 349] width 10 height 9
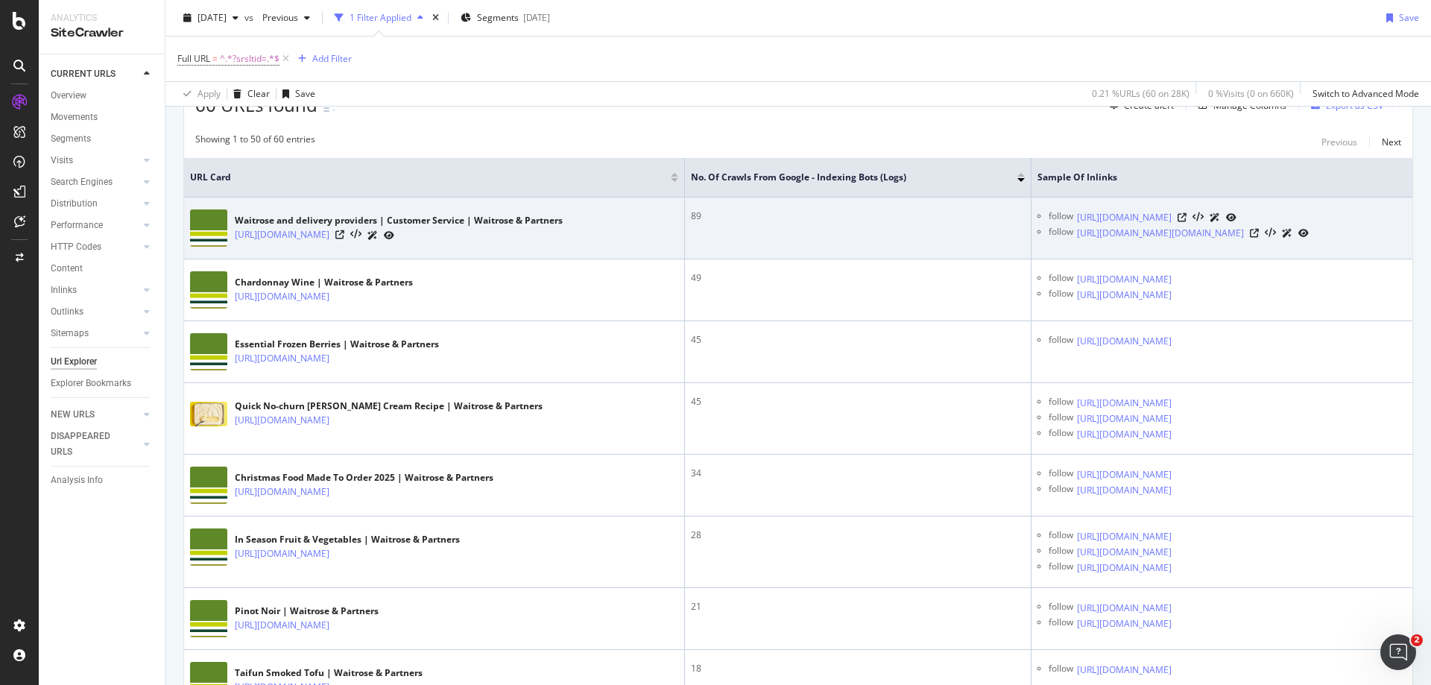
scroll to position [315, 0]
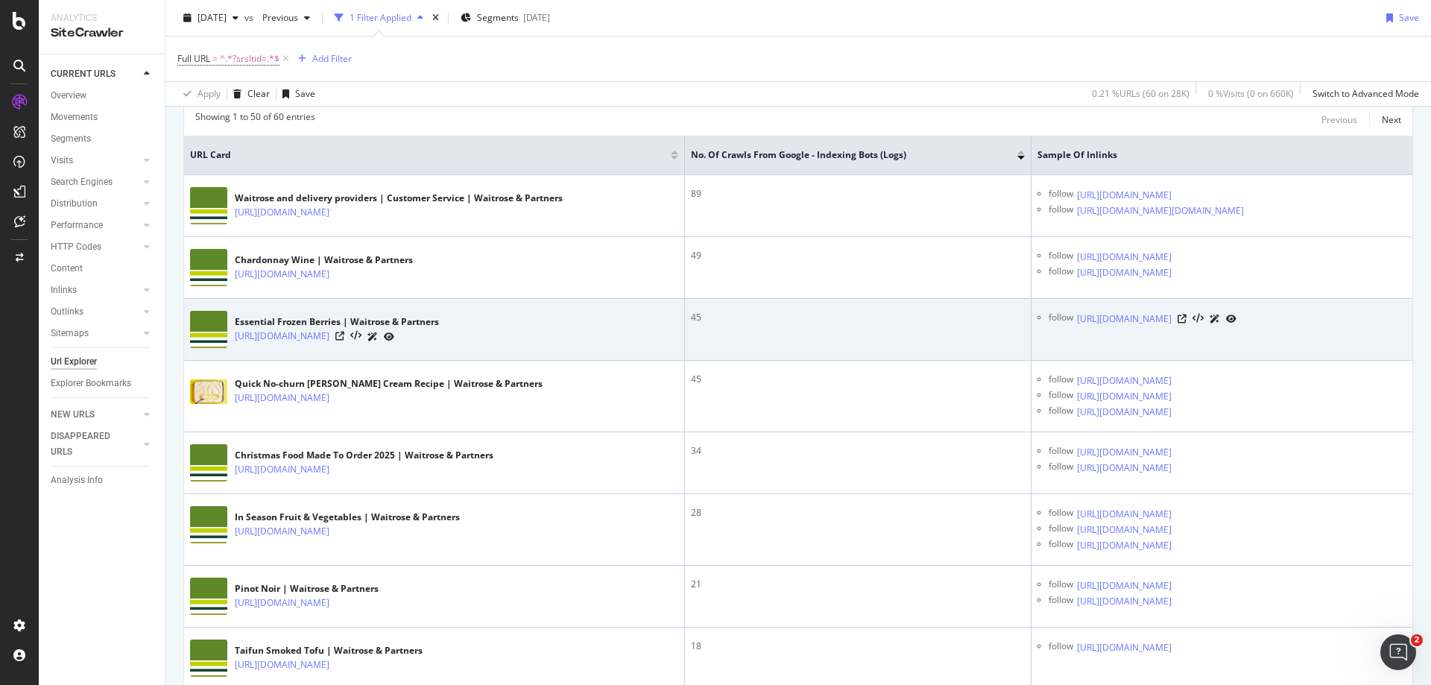
click at [394, 341] on icon at bounding box center [389, 337] width 10 height 9
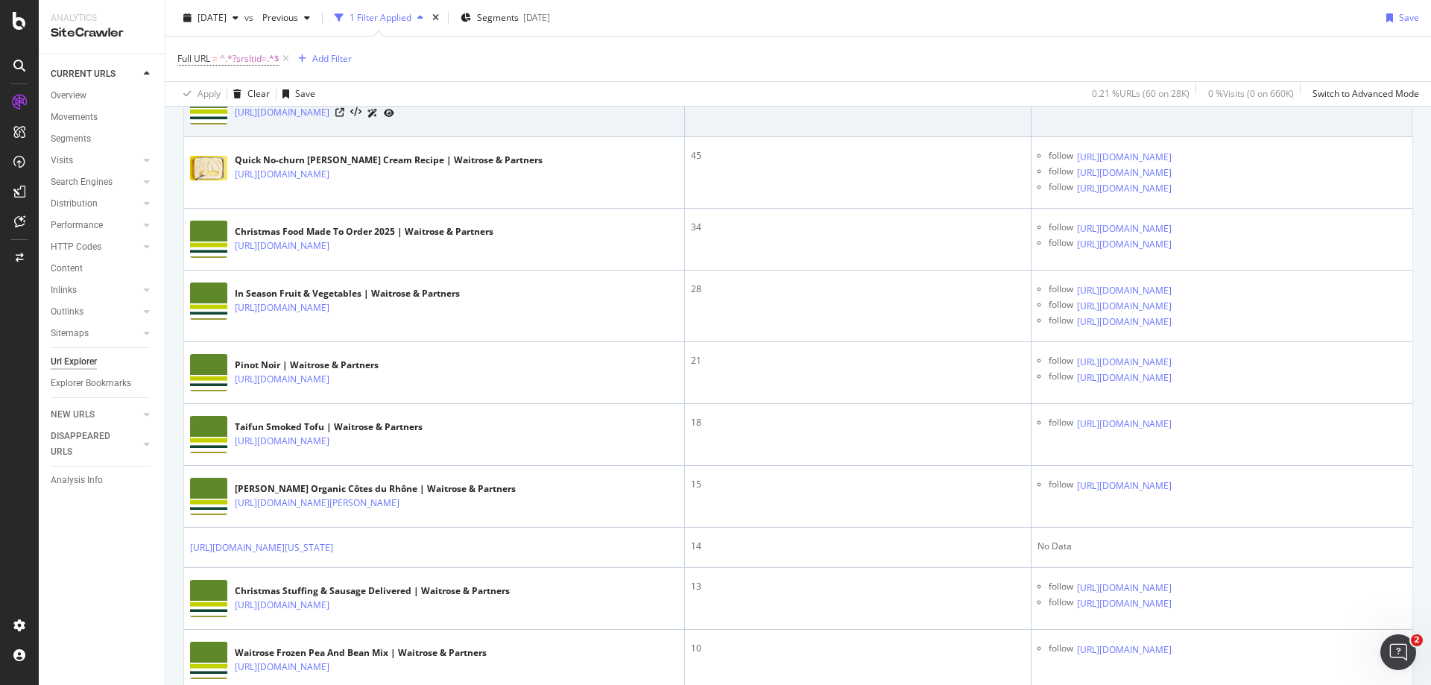
scroll to position [613, 0]
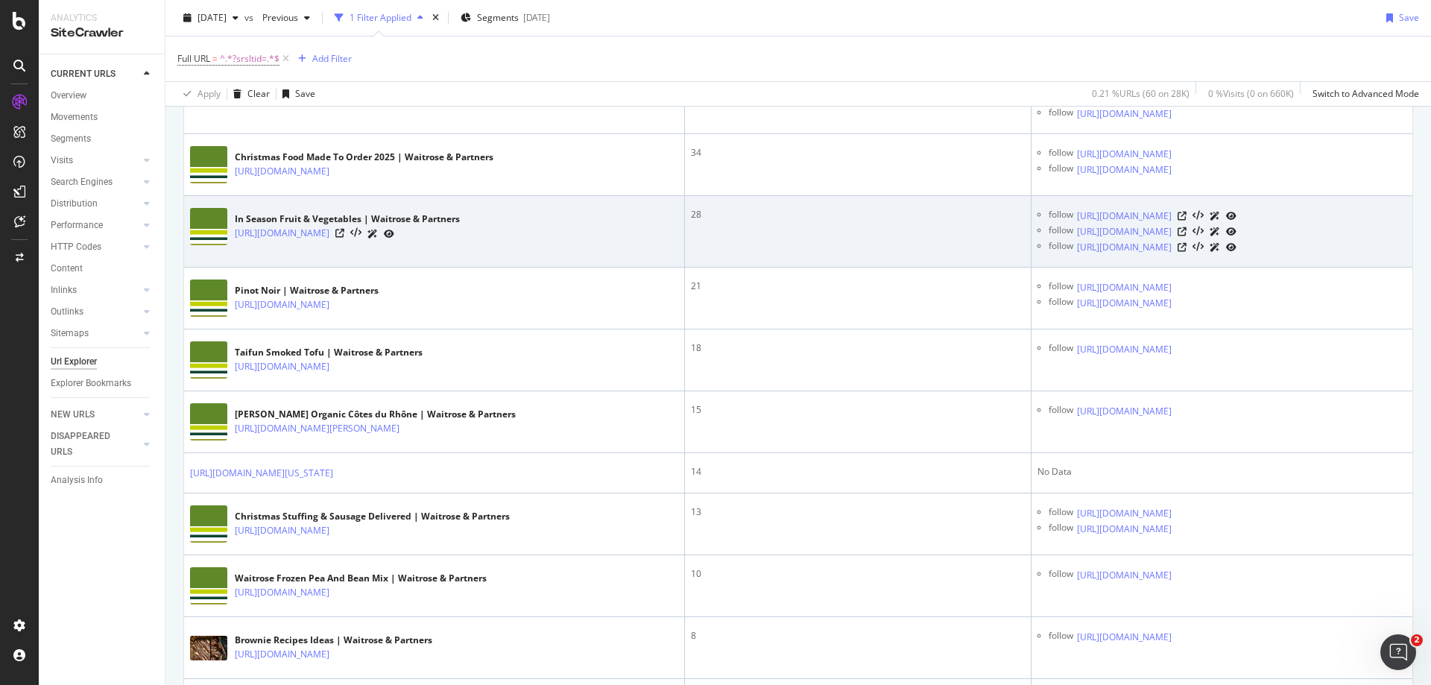
click at [394, 239] on icon at bounding box center [389, 234] width 10 height 9
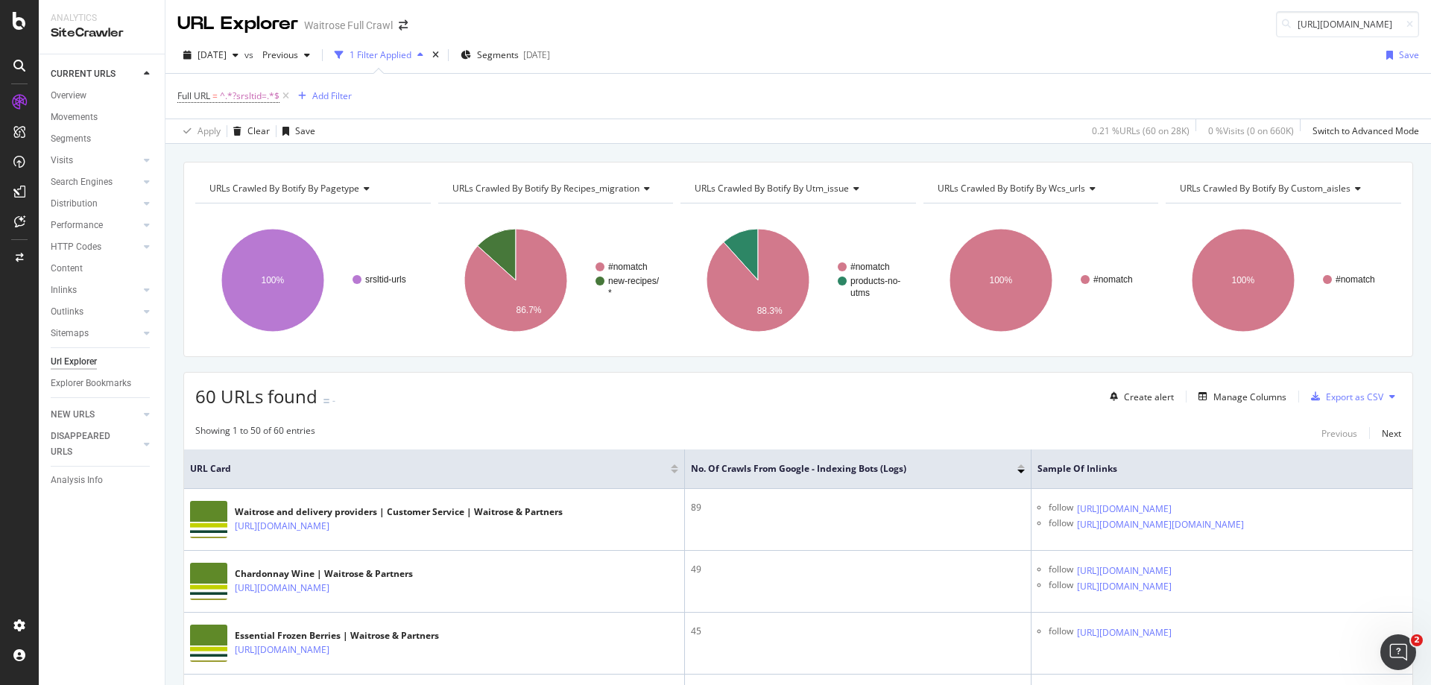
scroll to position [0, 0]
click at [1317, 29] on input "[URL][DOMAIN_NAME]" at bounding box center [1347, 25] width 143 height 26
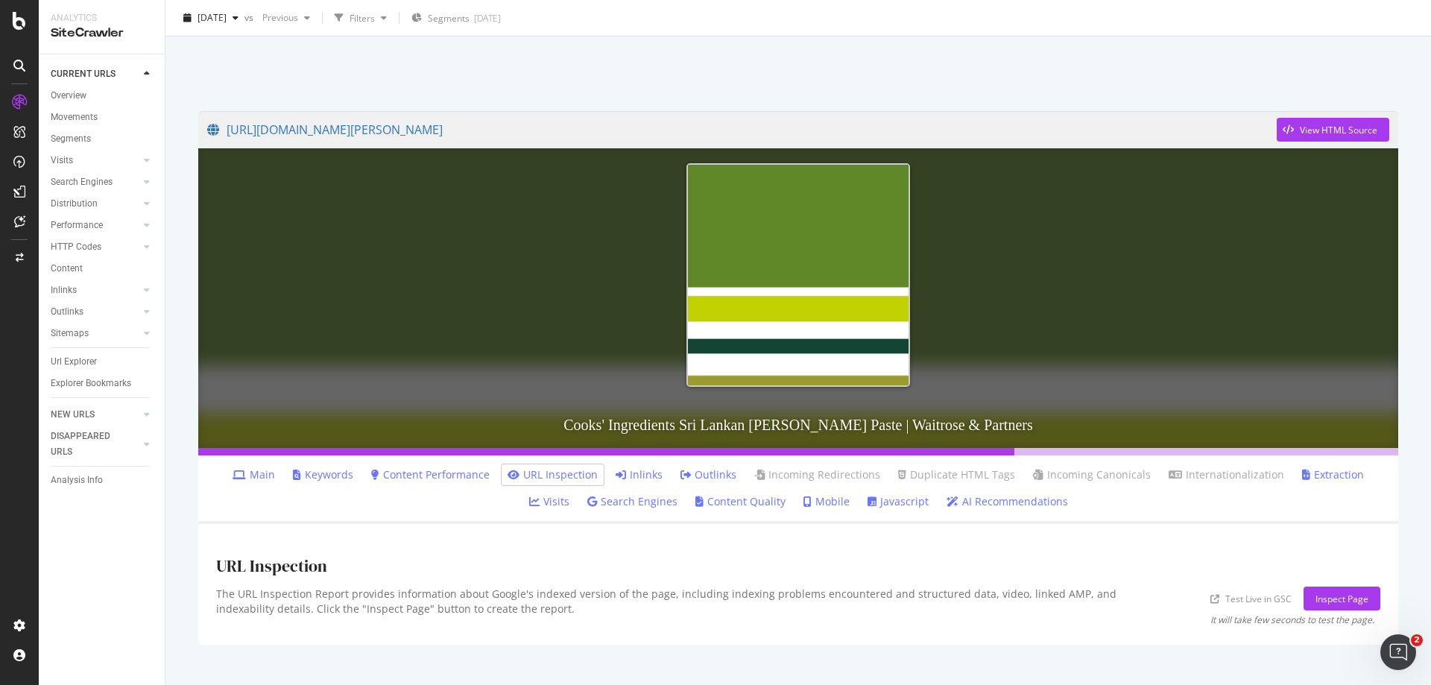
scroll to position [74, 0]
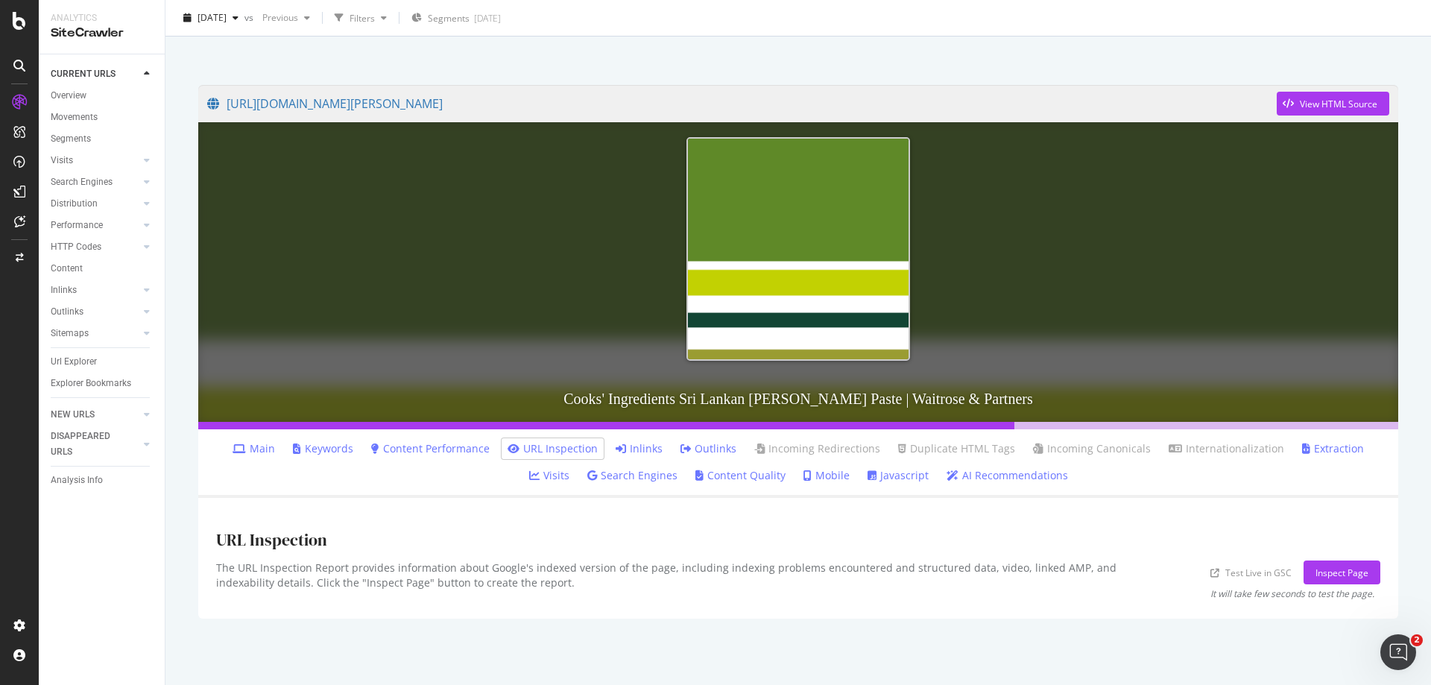
click at [616, 454] on link "Inlinks" at bounding box center [639, 448] width 47 height 15
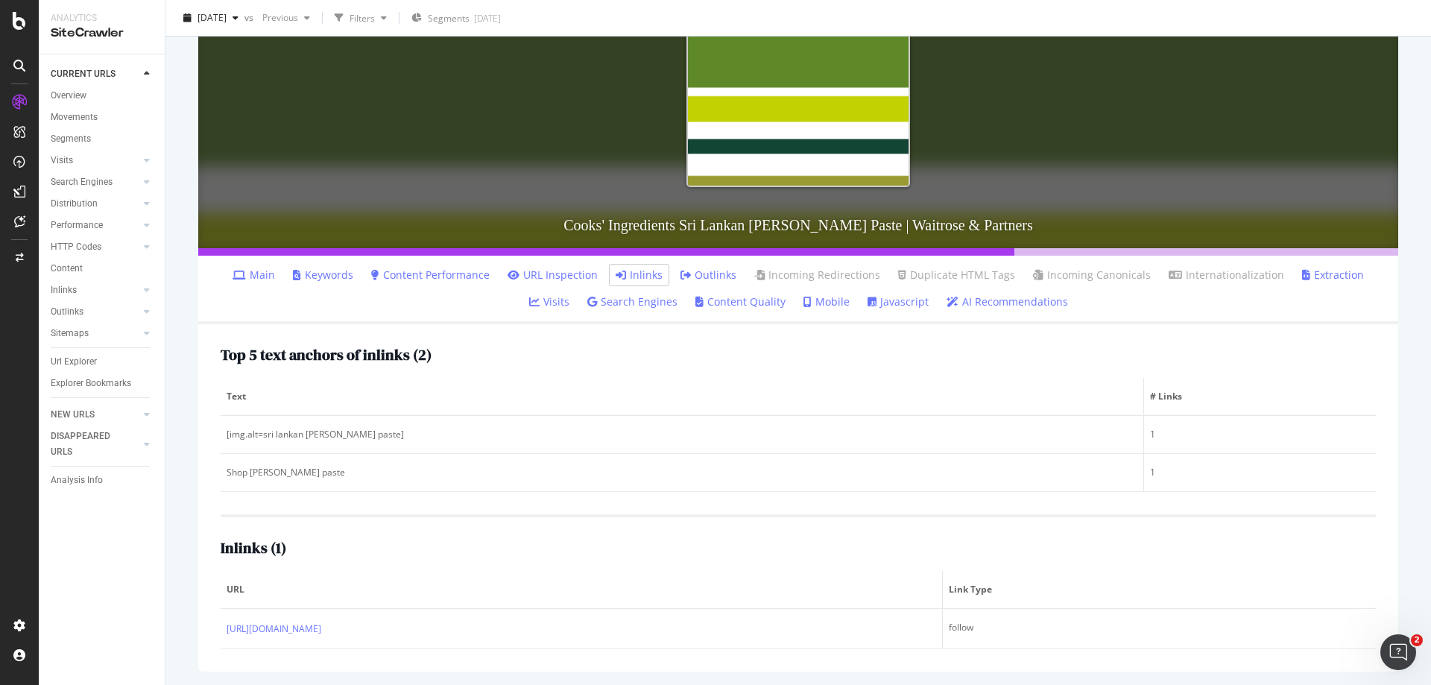
scroll to position [249, 0]
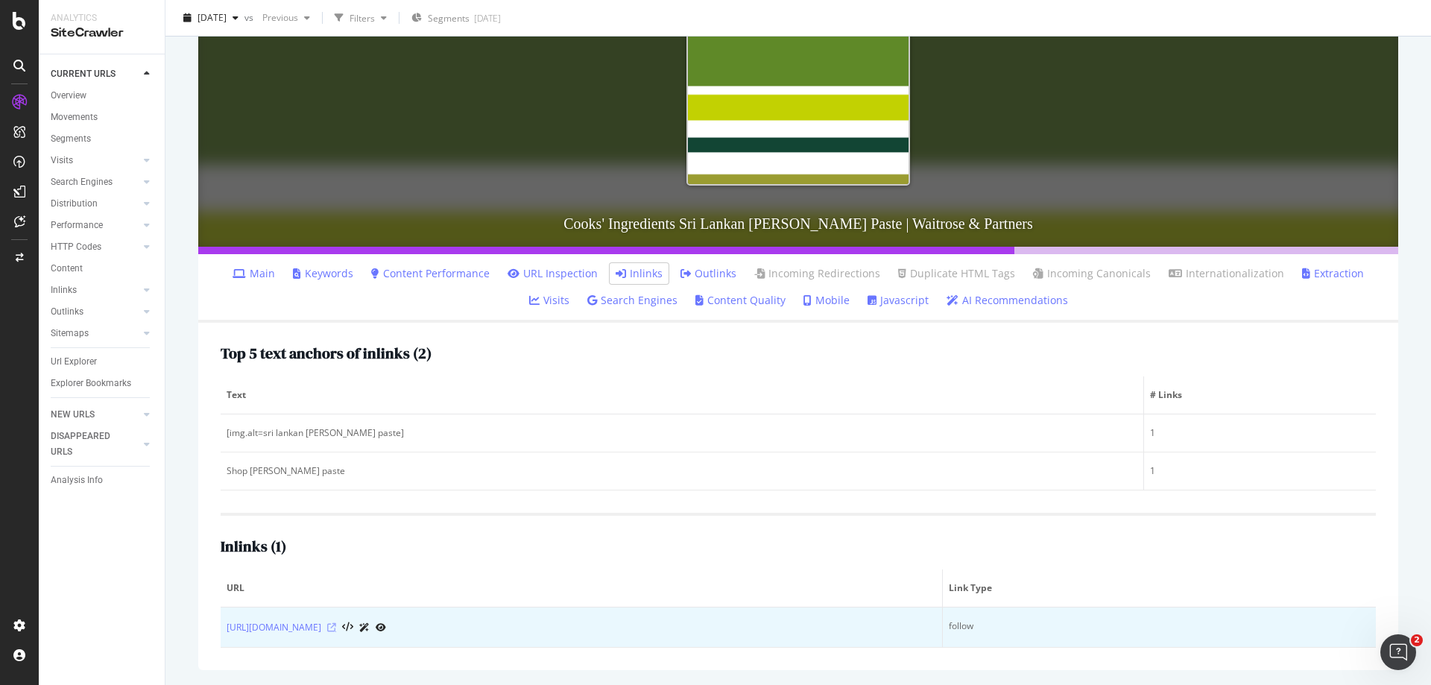
click at [336, 627] on icon at bounding box center [331, 627] width 9 height 9
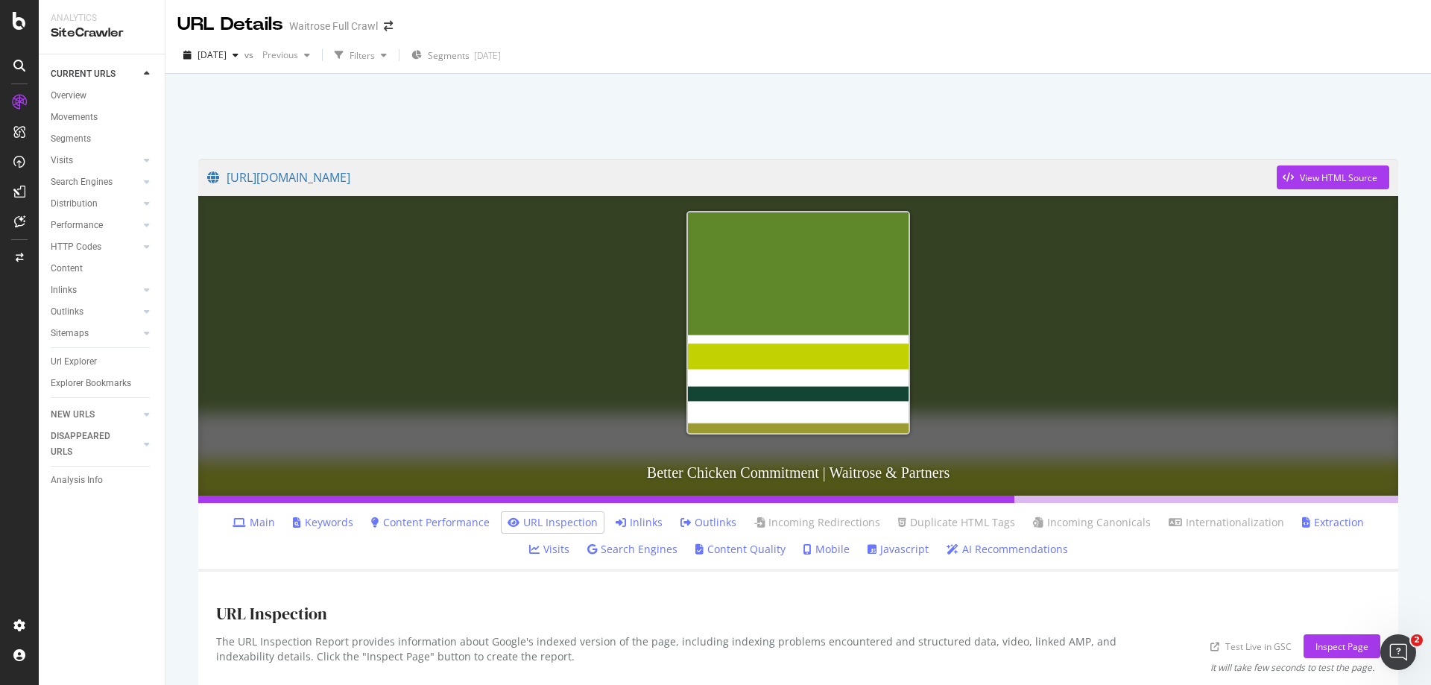
click at [616, 526] on link "Inlinks" at bounding box center [639, 522] width 47 height 15
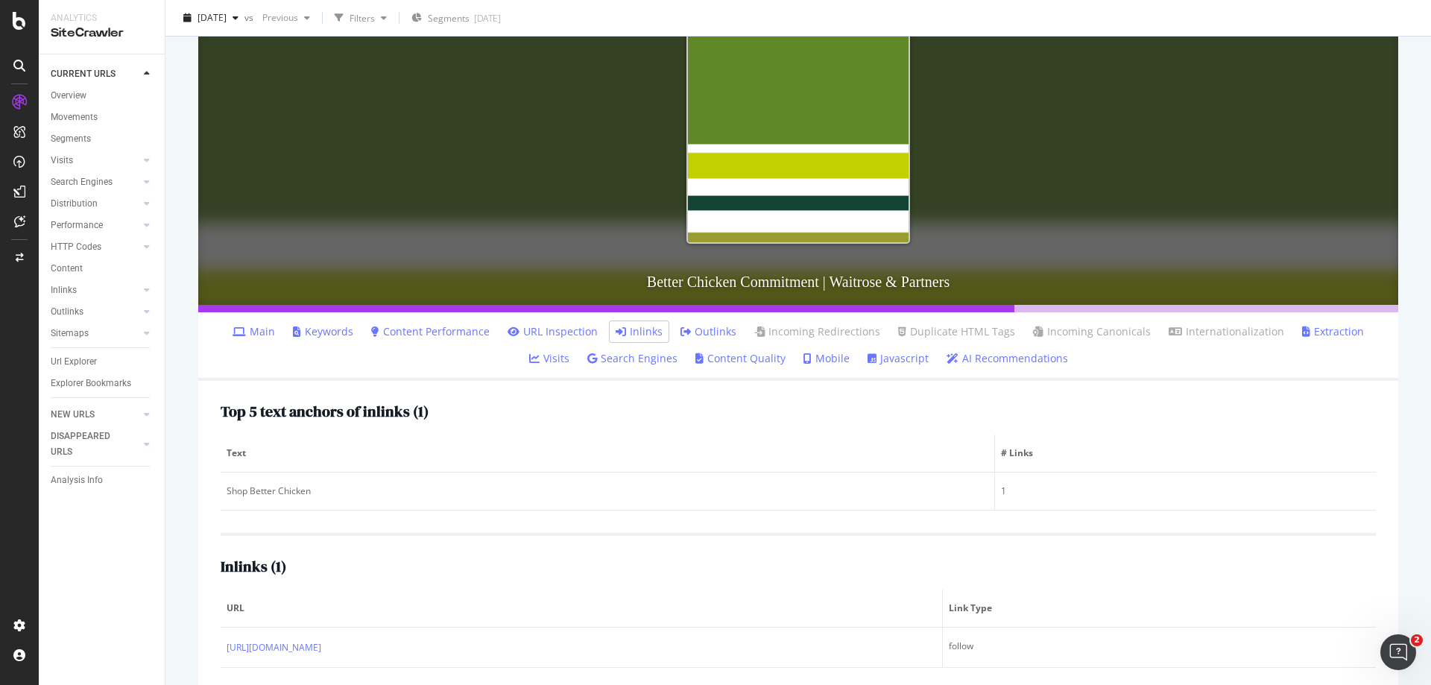
scroll to position [211, 0]
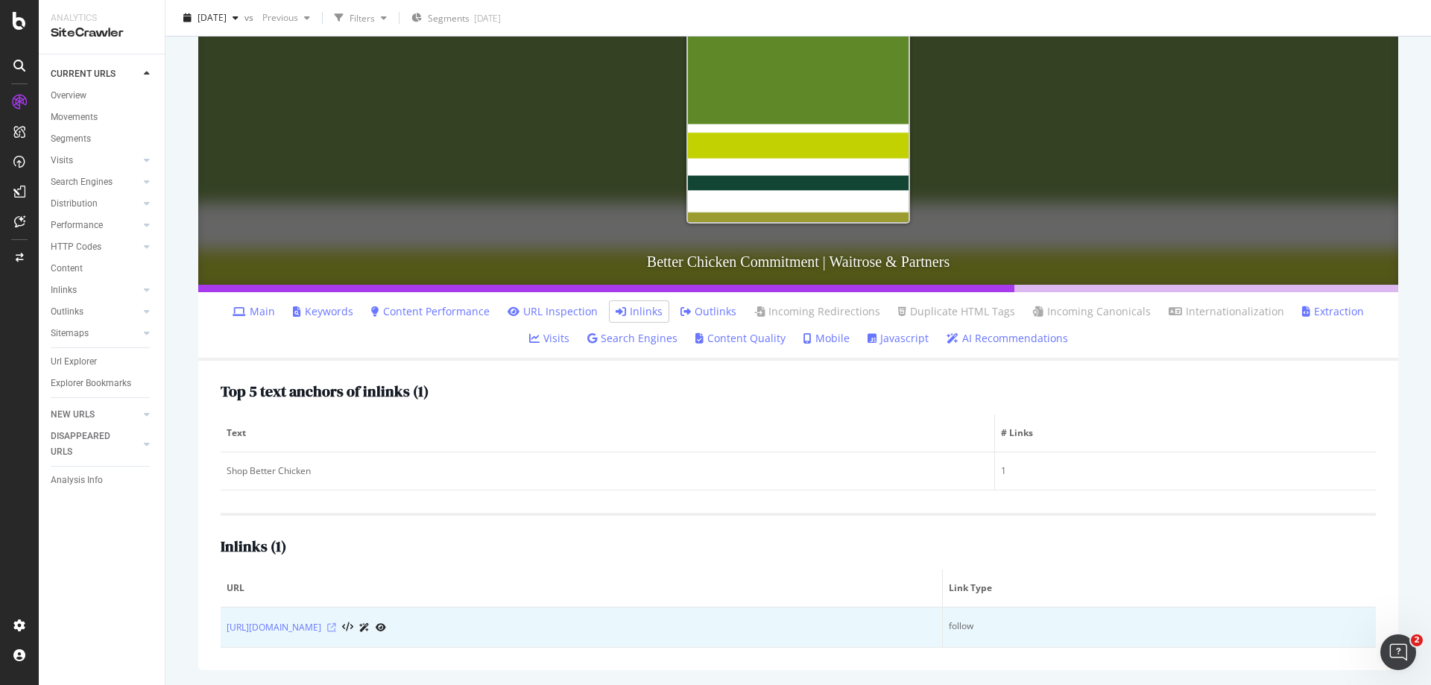
click at [336, 628] on icon at bounding box center [331, 627] width 9 height 9
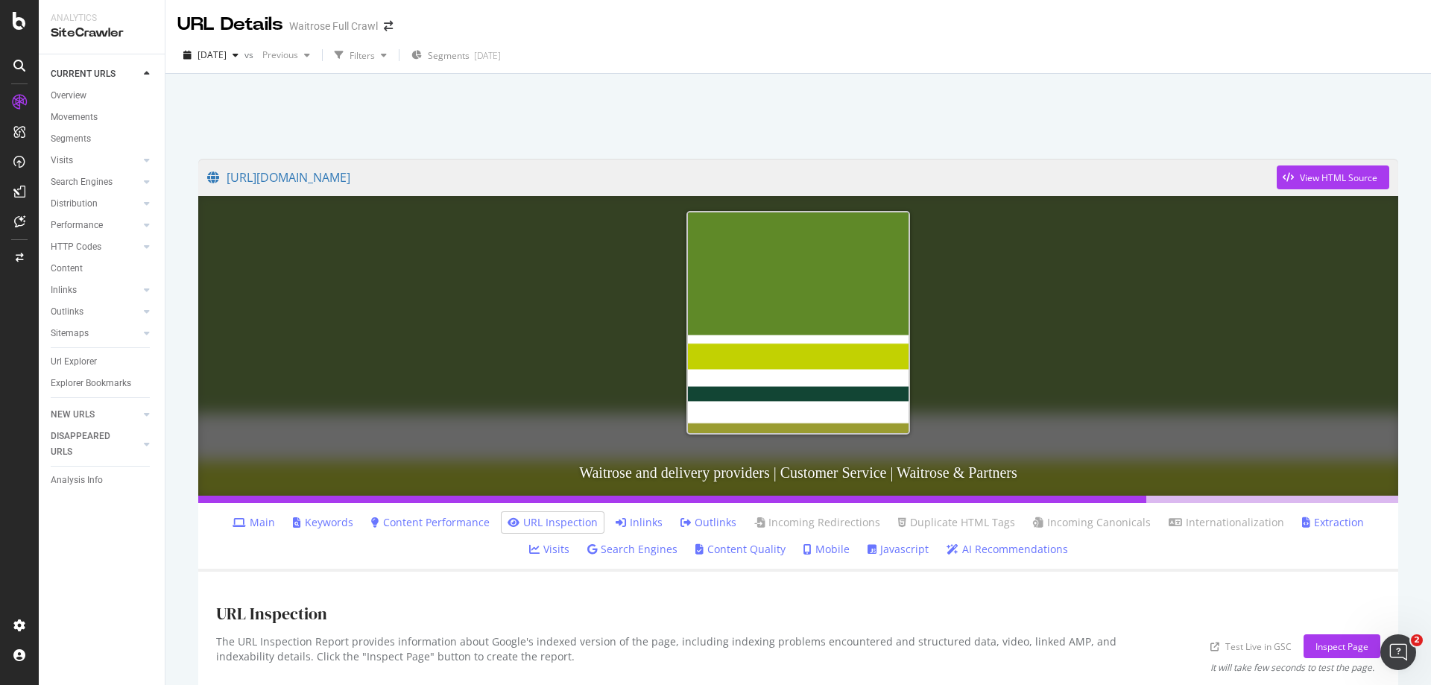
click at [616, 521] on link "Inlinks" at bounding box center [639, 522] width 47 height 15
click at [616, 523] on icon at bounding box center [621, 522] width 10 height 10
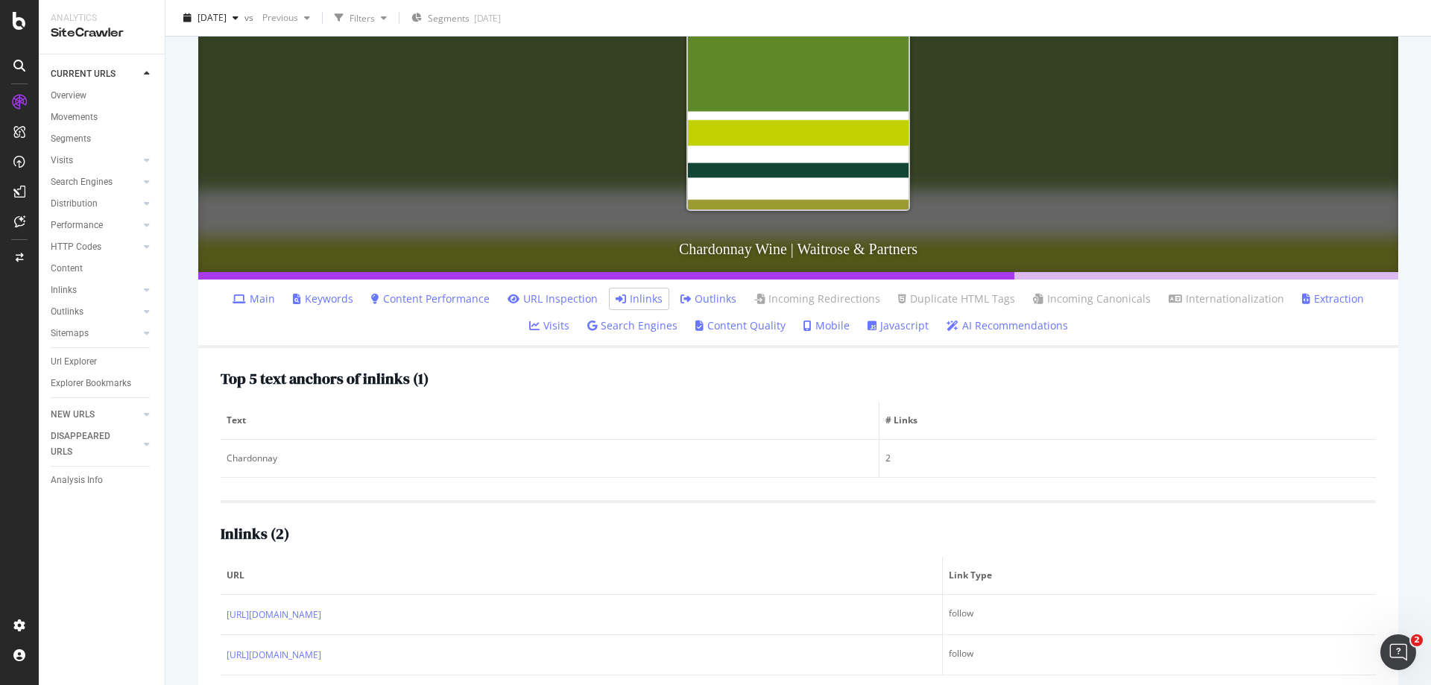
scroll to position [265, 0]
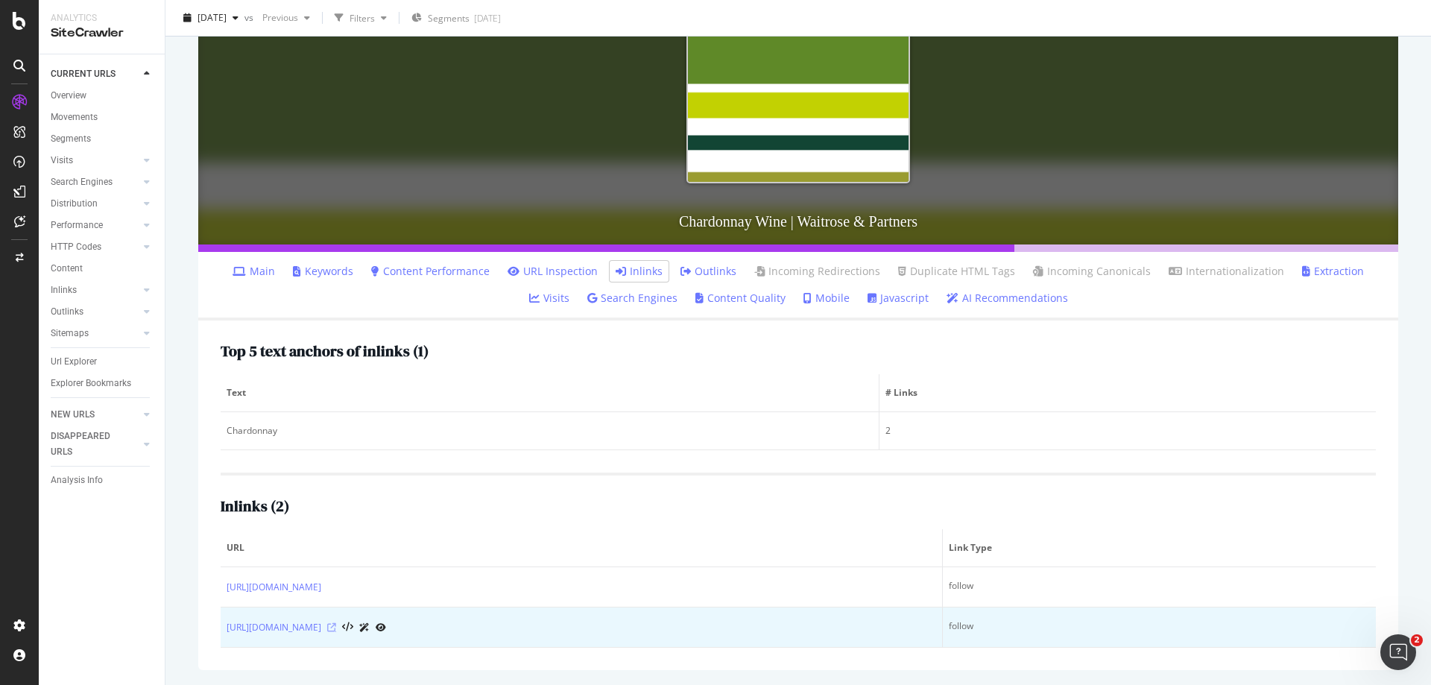
click at [336, 628] on icon at bounding box center [331, 627] width 9 height 9
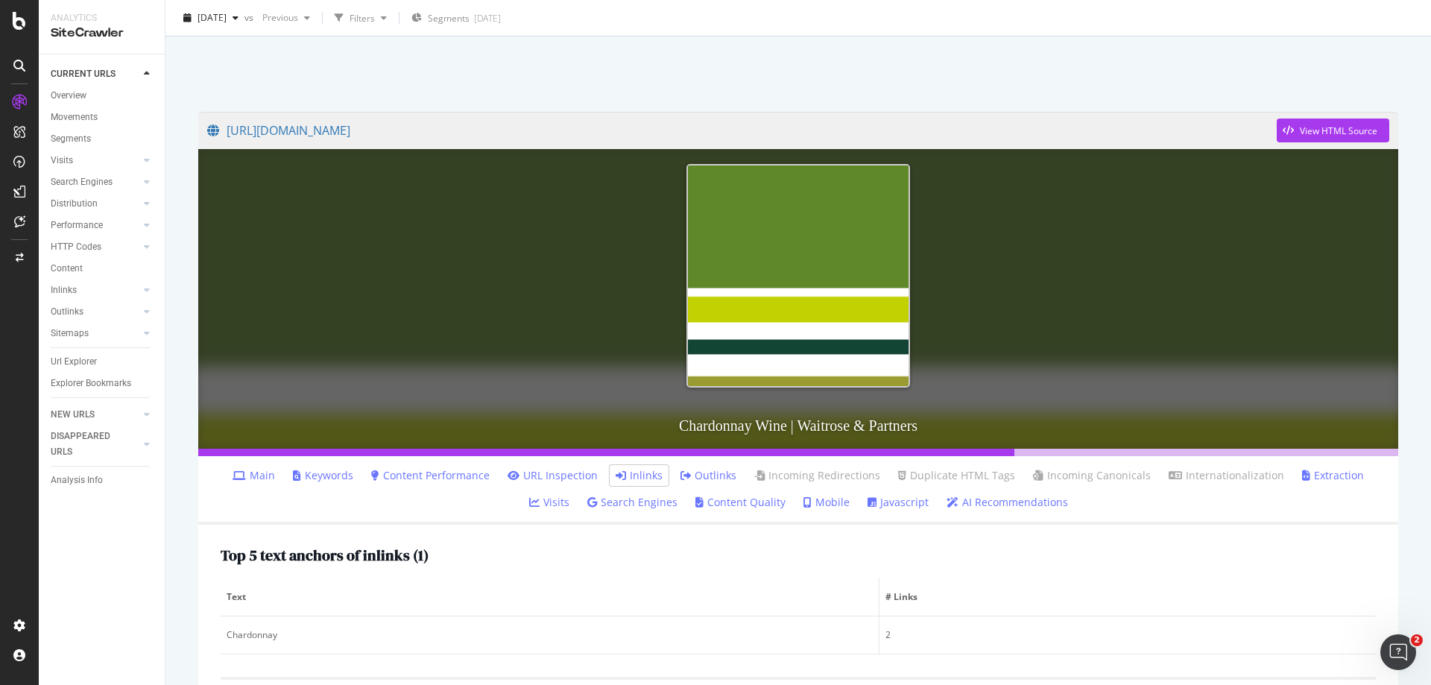
scroll to position [42, 0]
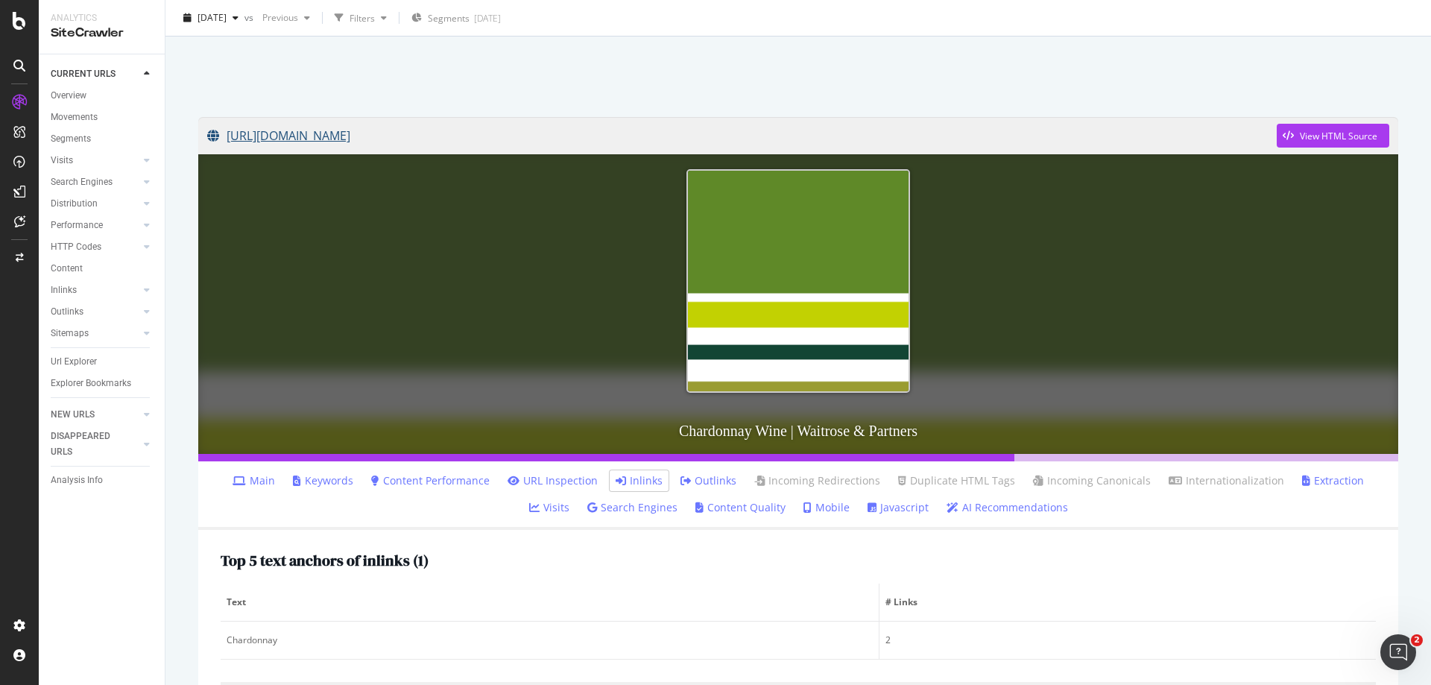
click at [956, 137] on link "[URL][DOMAIN_NAME]" at bounding box center [742, 135] width 1070 height 37
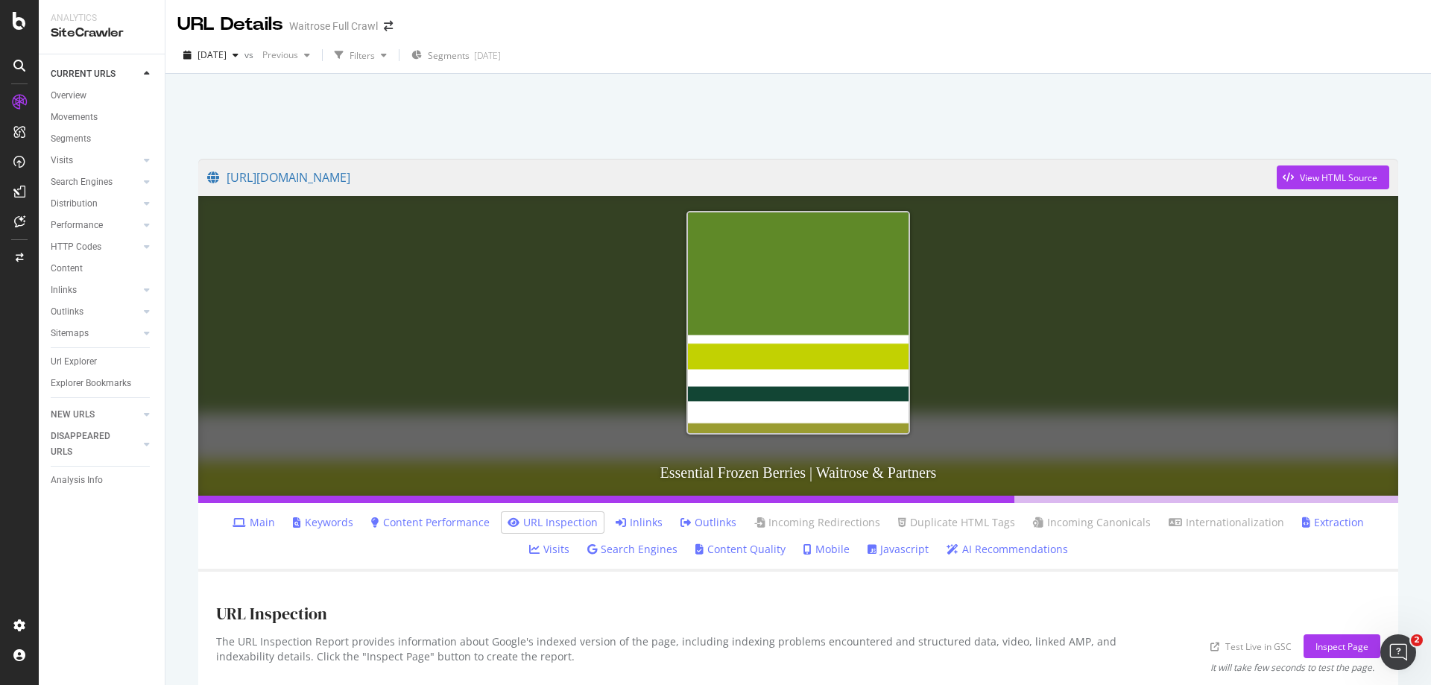
click at [616, 521] on link "Inlinks" at bounding box center [639, 522] width 47 height 15
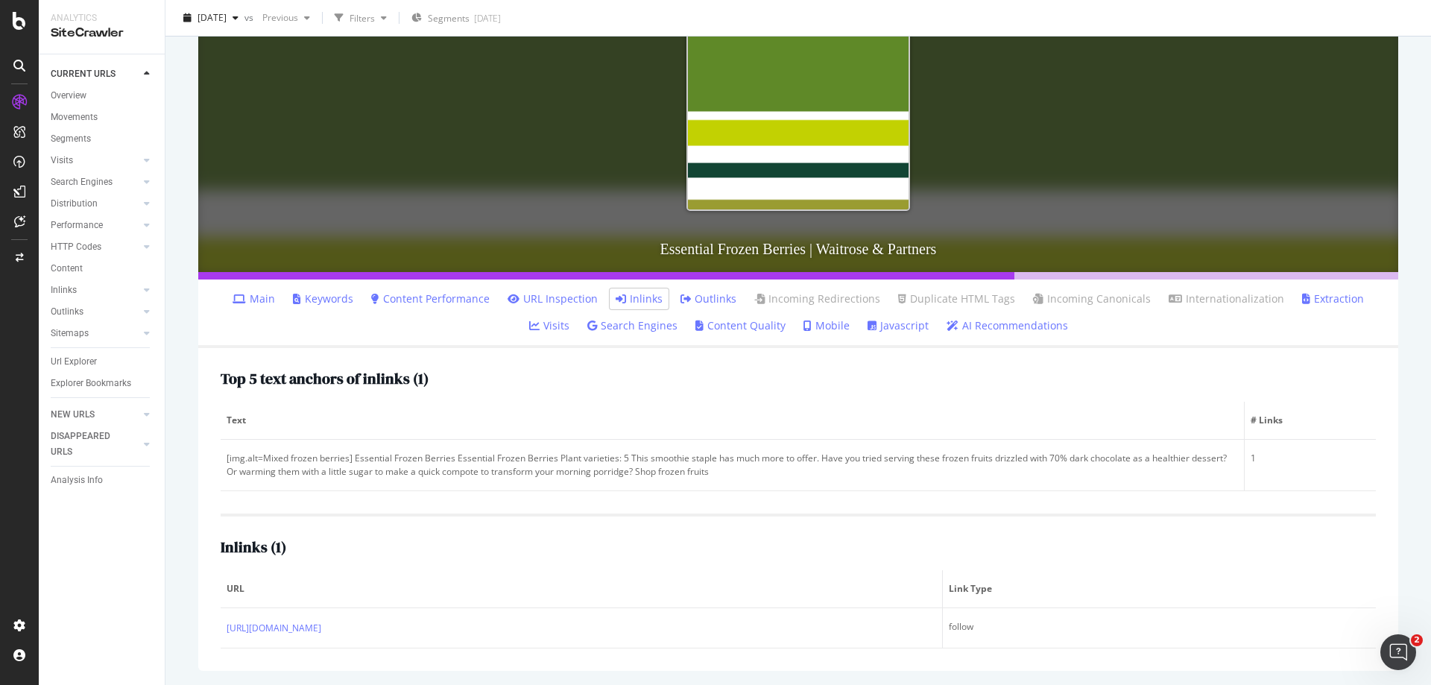
scroll to position [224, 0]
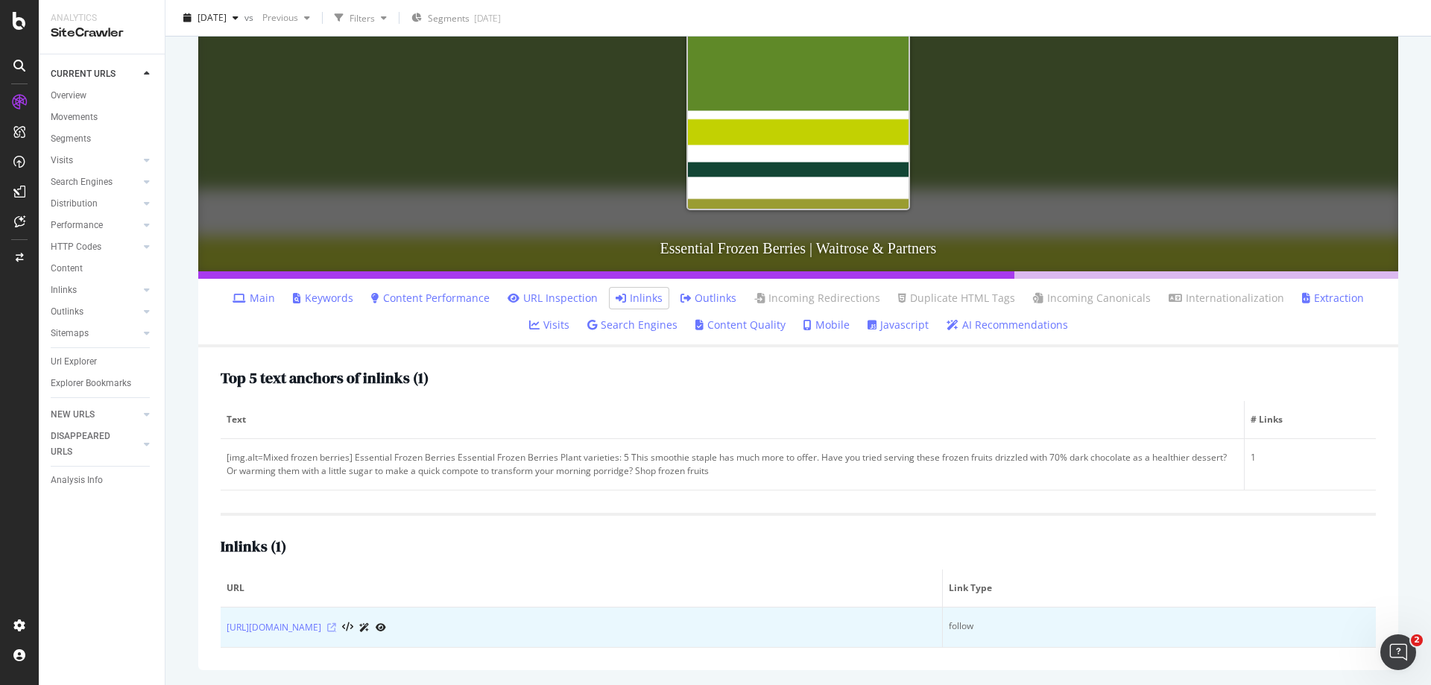
click at [336, 625] on icon at bounding box center [331, 627] width 9 height 9
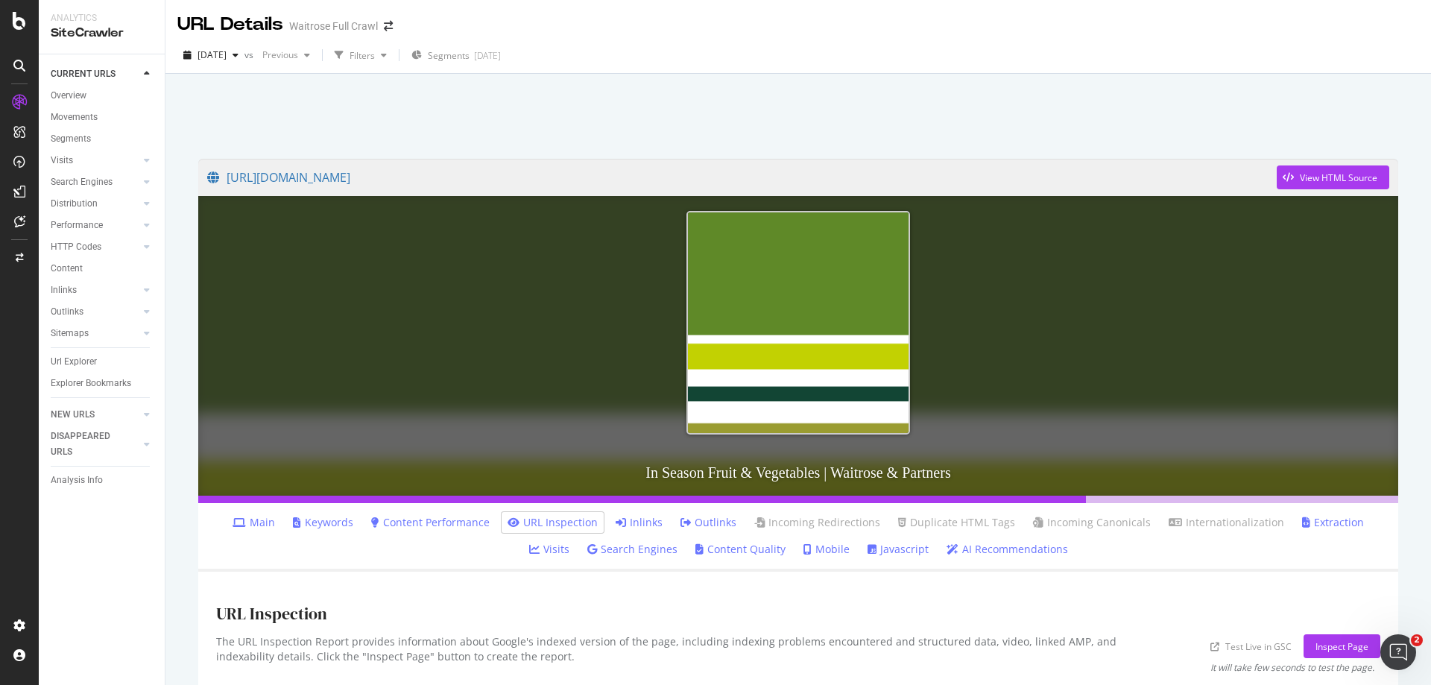
click at [616, 517] on icon at bounding box center [621, 522] width 10 height 10
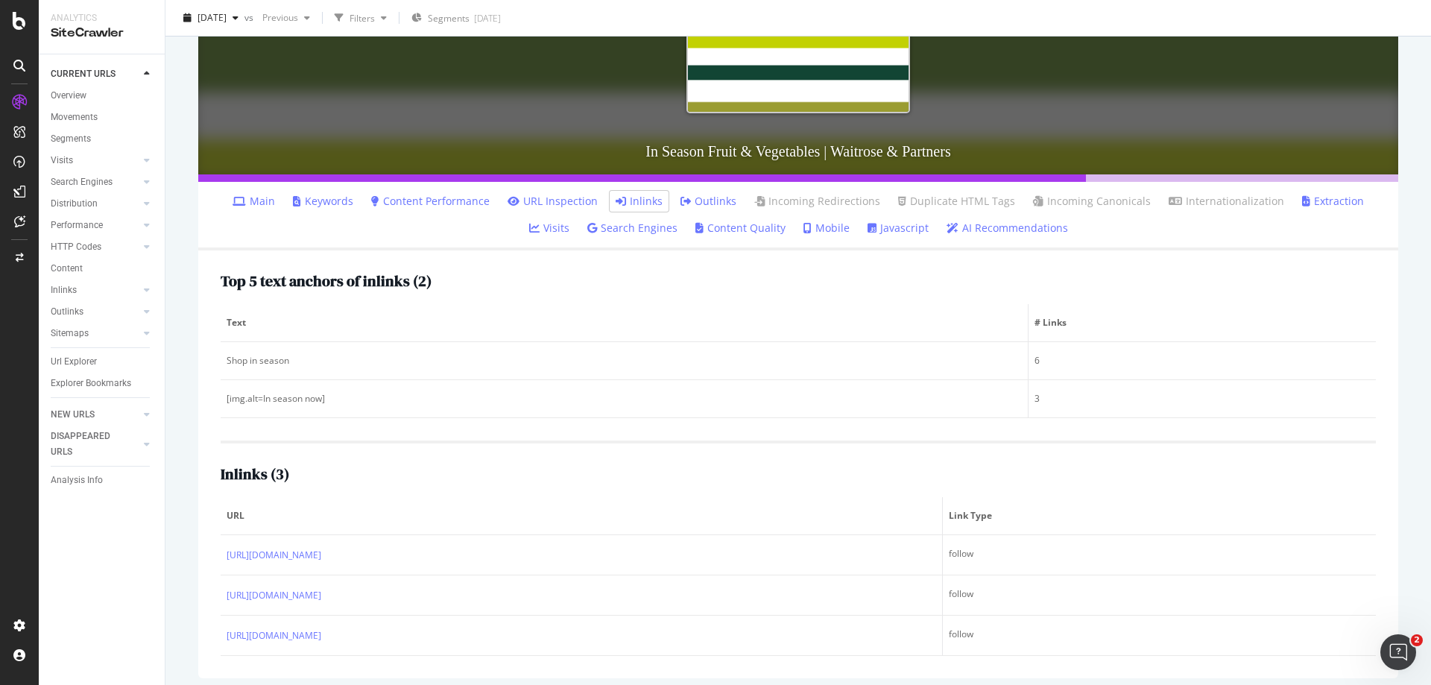
scroll to position [330, 0]
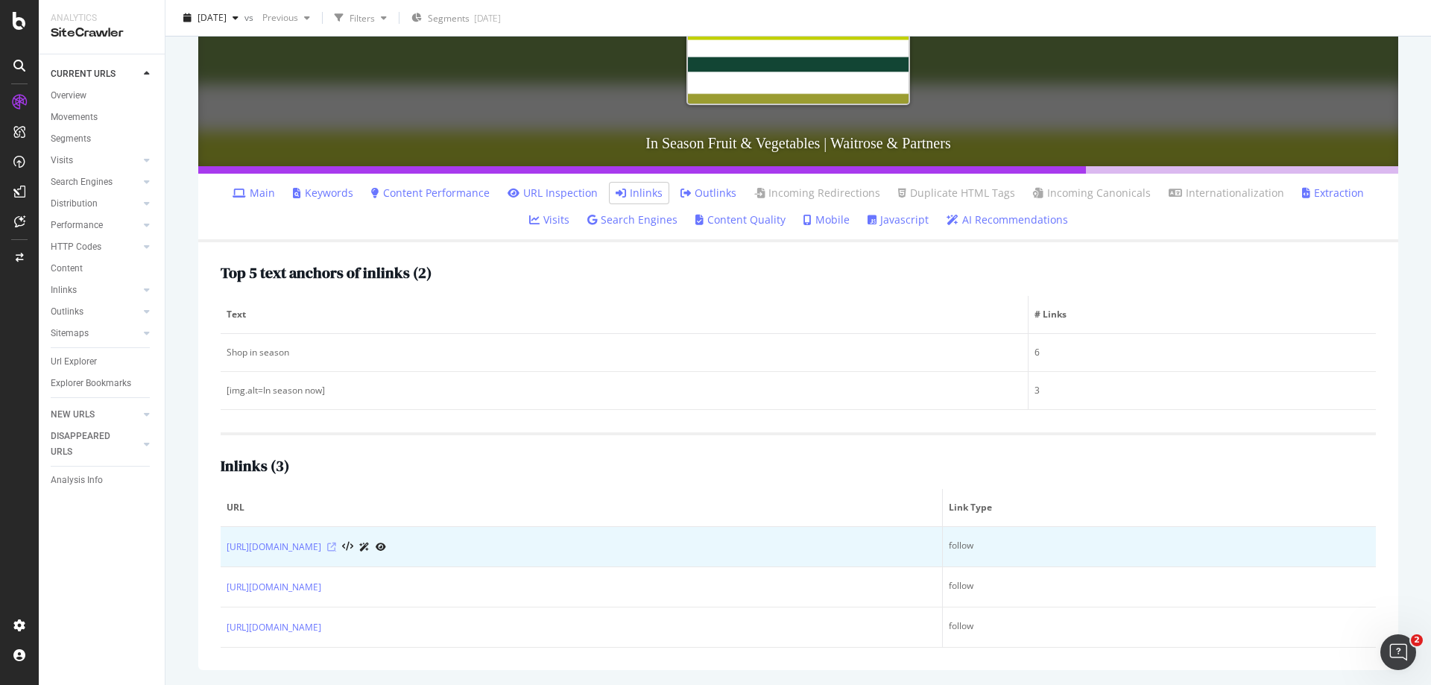
click at [336, 547] on icon at bounding box center [331, 547] width 9 height 9
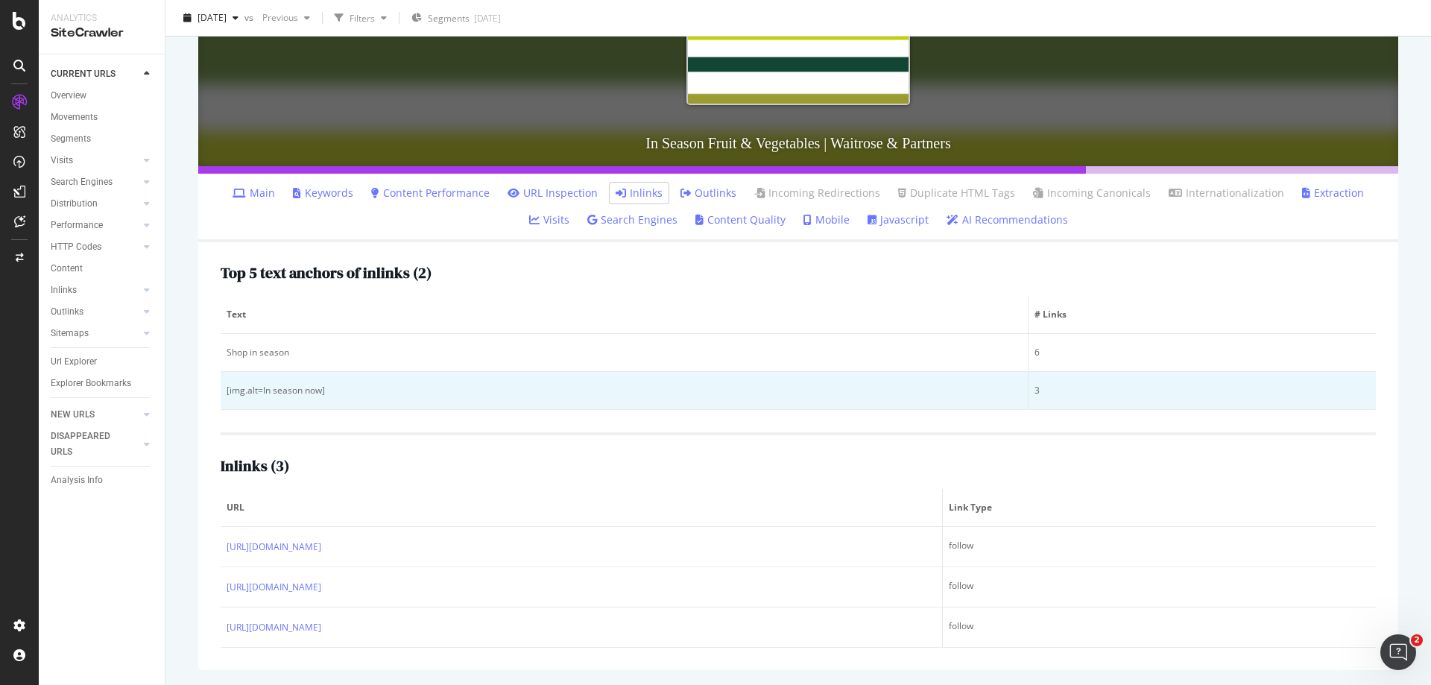
scroll to position [0, 0]
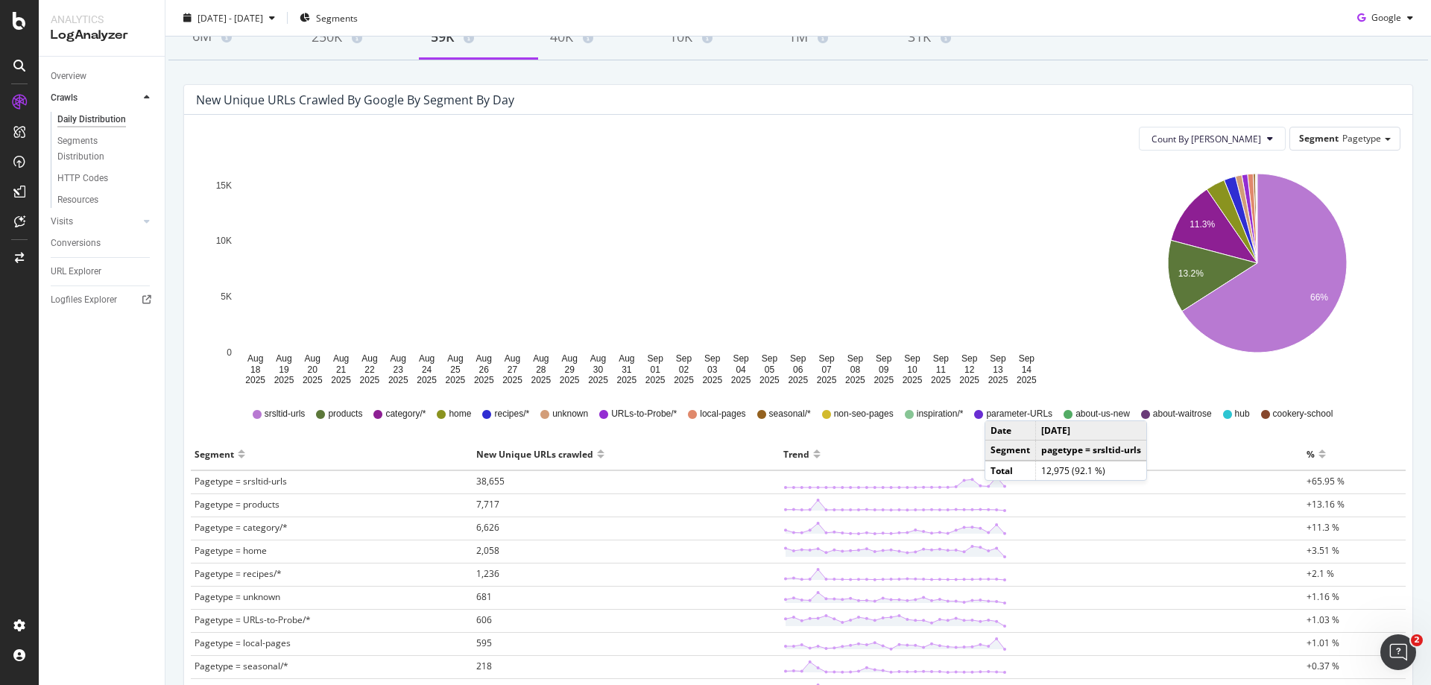
scroll to position [75, 0]
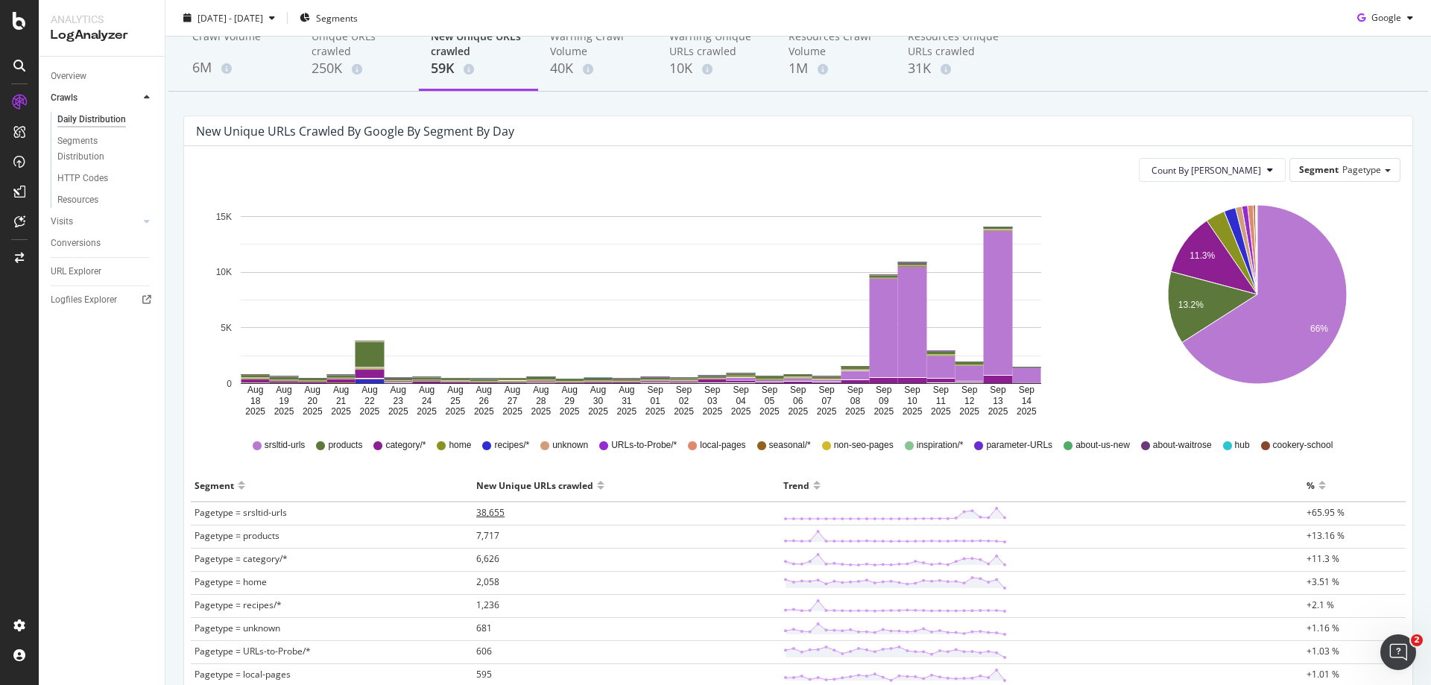
click at [491, 513] on span "38,655" at bounding box center [490, 512] width 28 height 13
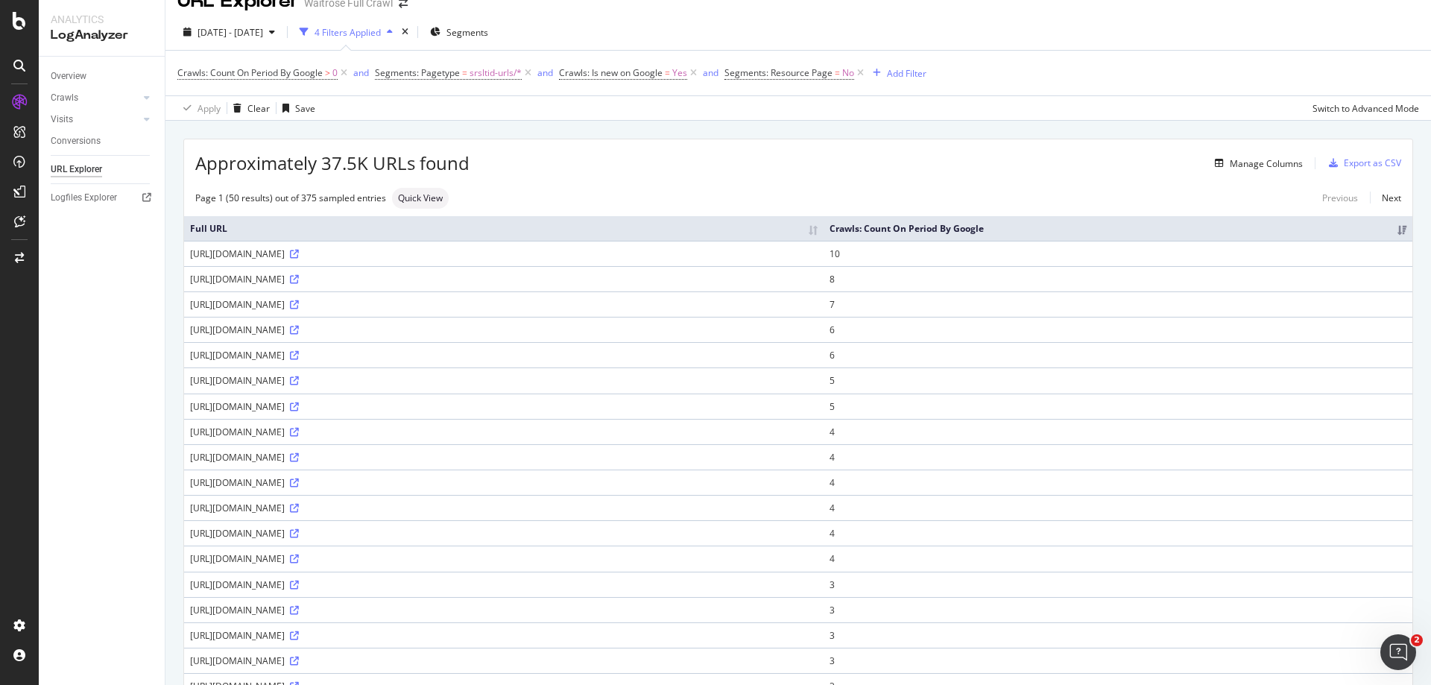
scroll to position [75, 0]
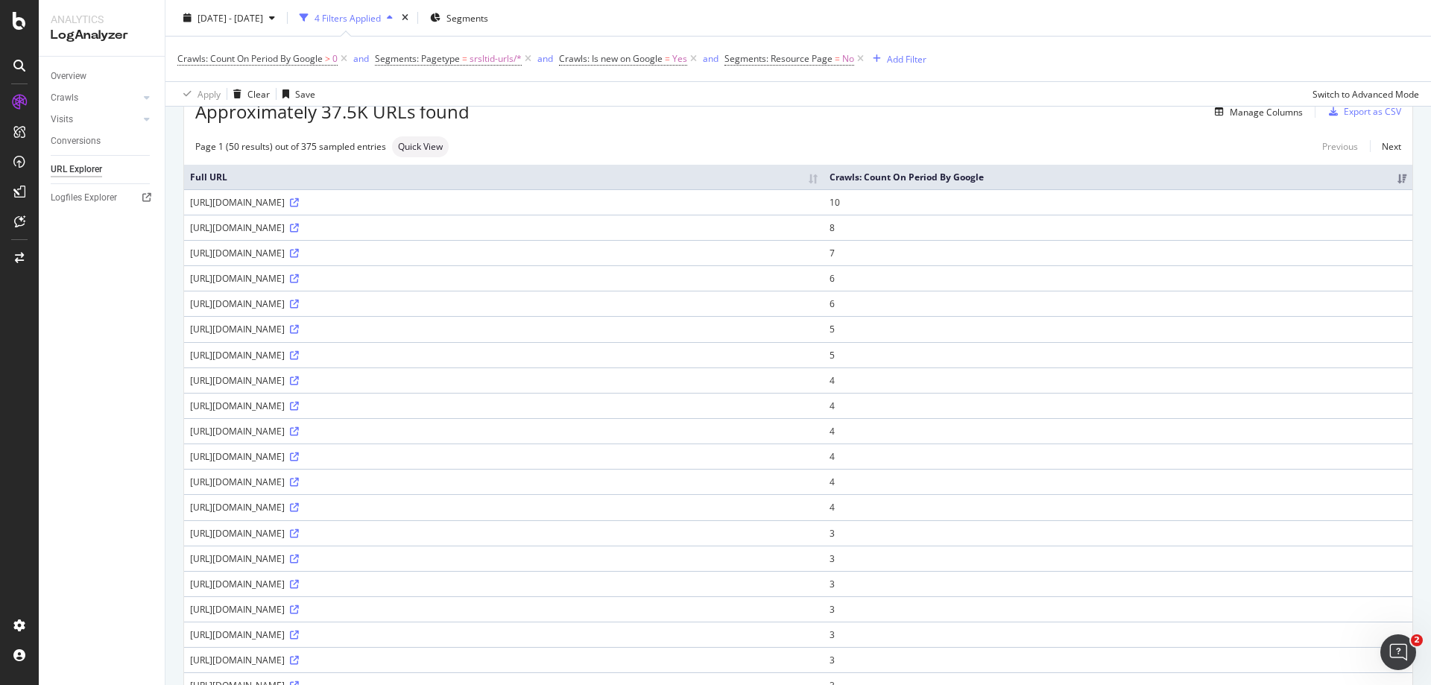
drag, startPoint x: 942, startPoint y: 203, endPoint x: 189, endPoint y: 206, distance: 752.2
click at [189, 206] on td "[URL][DOMAIN_NAME]" at bounding box center [504, 201] width 640 height 25
copy div "[URL][DOMAIN_NAME]"
drag, startPoint x: 947, startPoint y: 252, endPoint x: 187, endPoint y: 257, distance: 759.7
click at [187, 257] on td "[URL][DOMAIN_NAME]" at bounding box center [504, 252] width 640 height 25
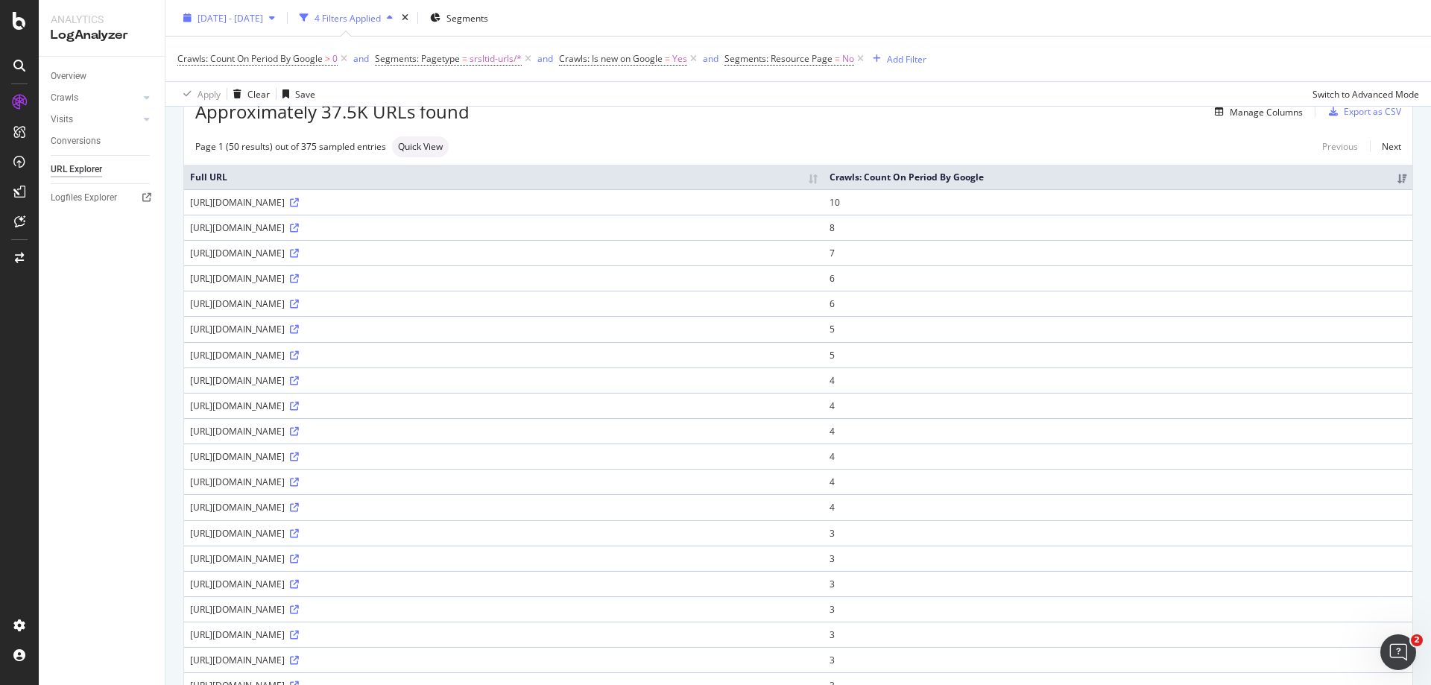
copy div "[URL][DOMAIN_NAME]"
click at [1264, 119] on div "Manage Columns" at bounding box center [1256, 112] width 94 height 16
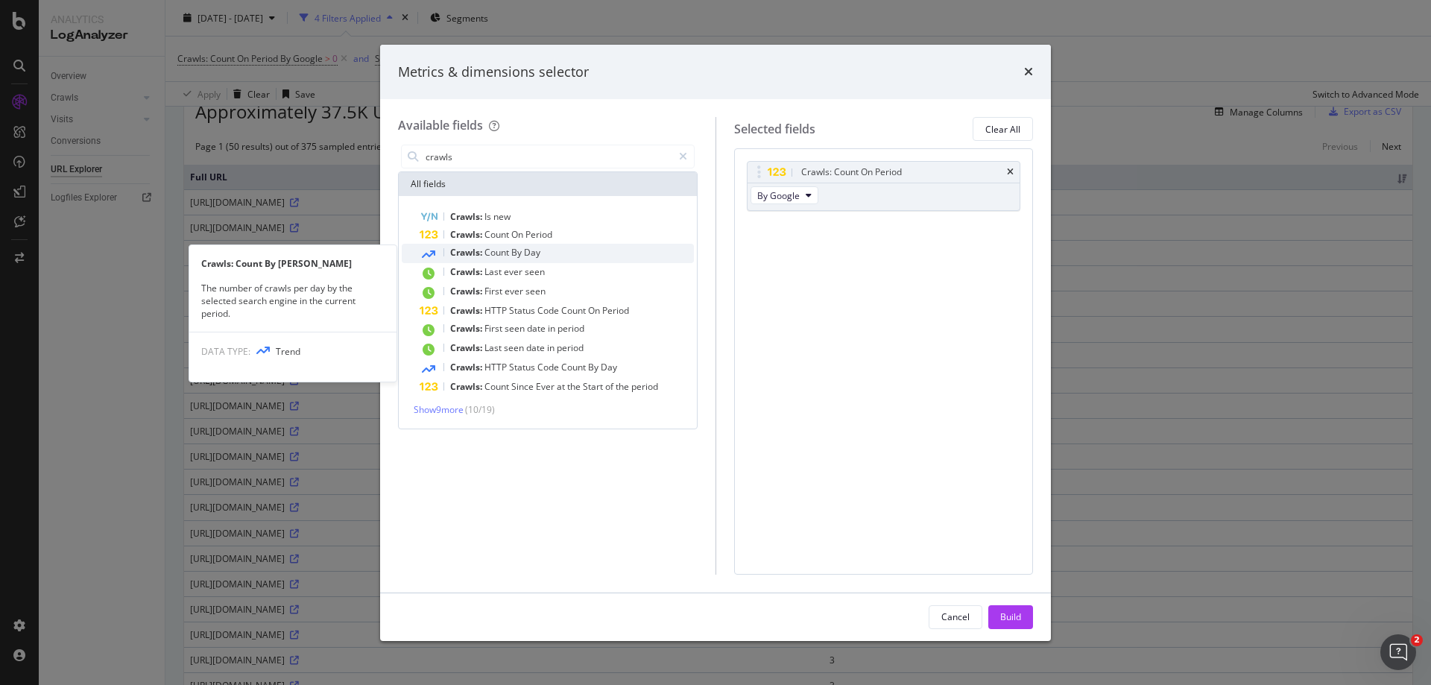
type input "crawls"
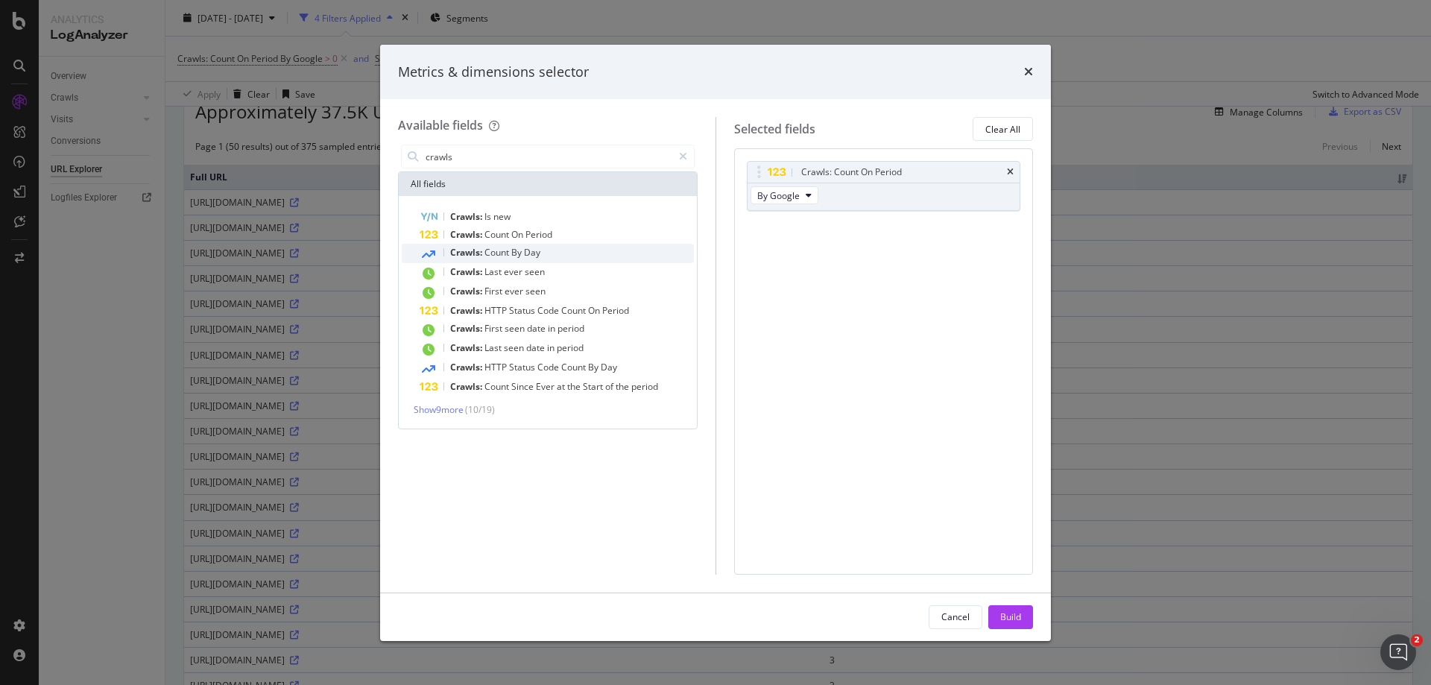
click at [555, 245] on div "Crawls: Count By [PERSON_NAME]" at bounding box center [557, 253] width 274 height 19
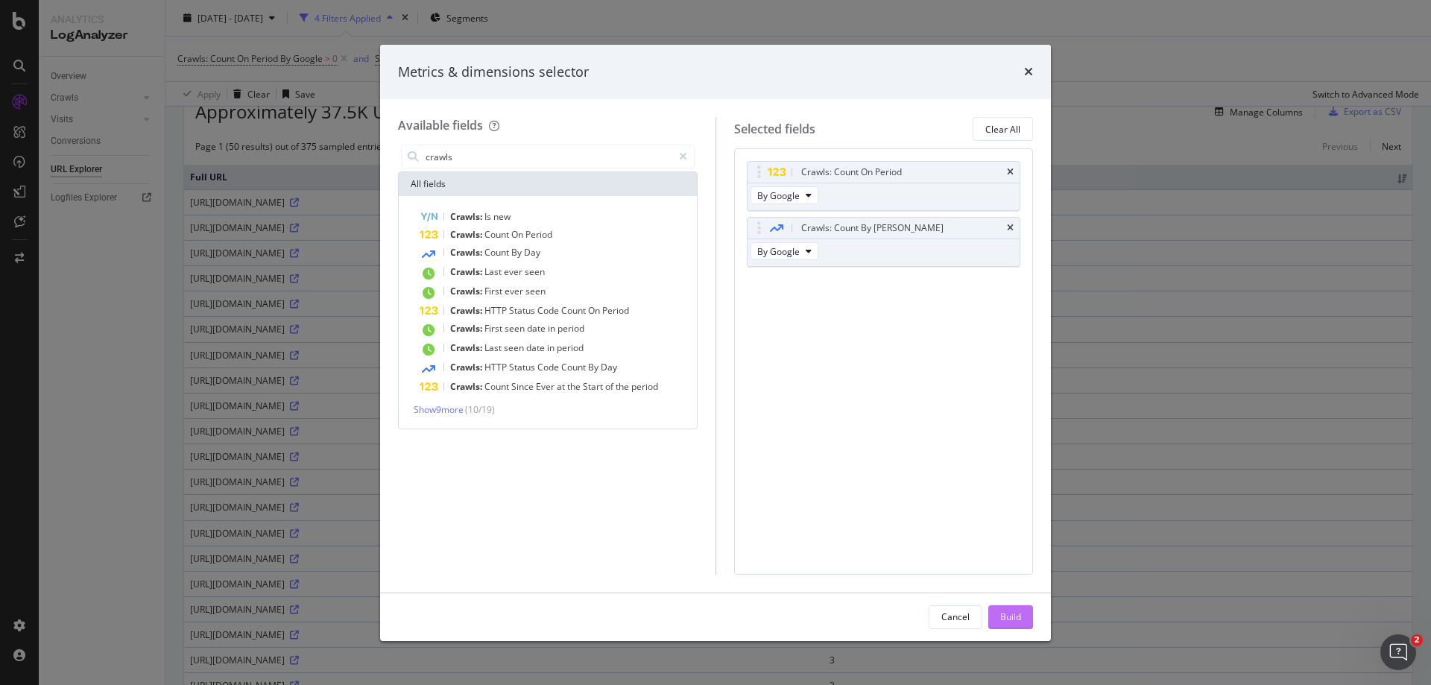
click at [1021, 614] on div "Build" at bounding box center [1010, 617] width 21 height 13
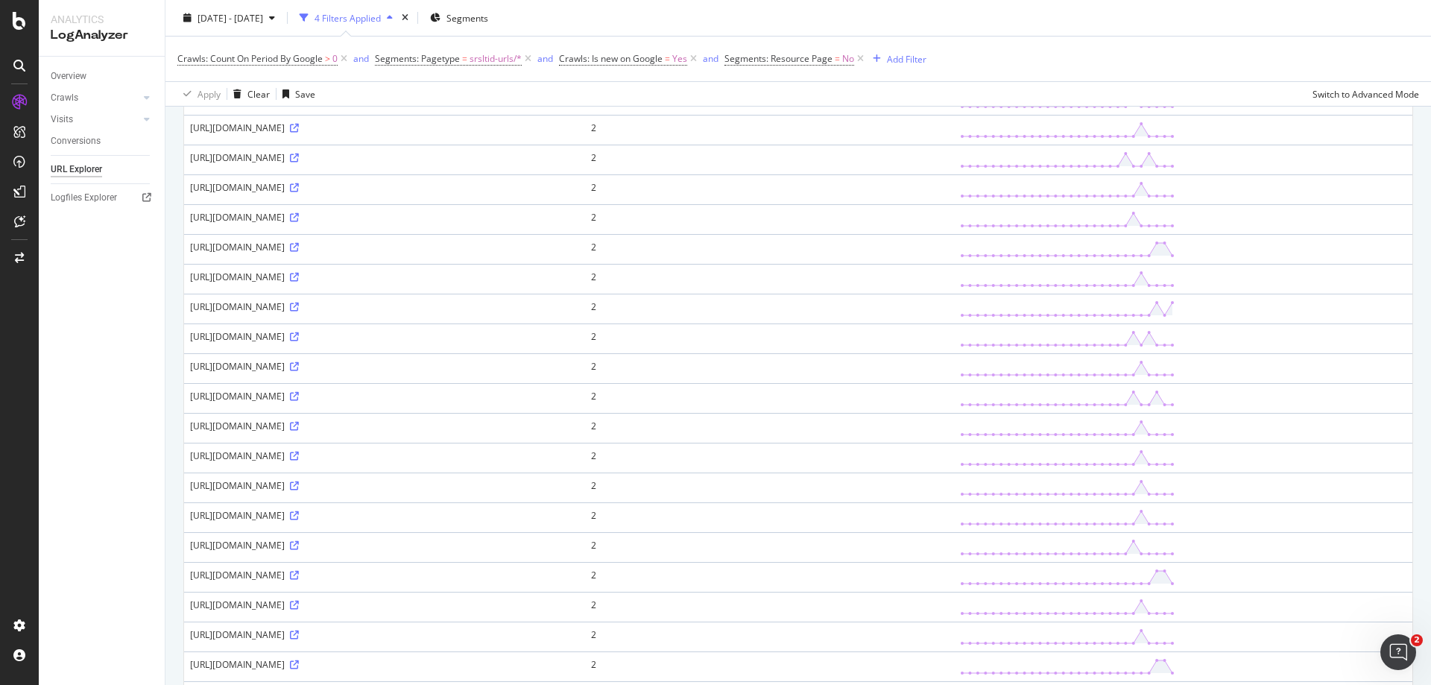
scroll to position [1290, 0]
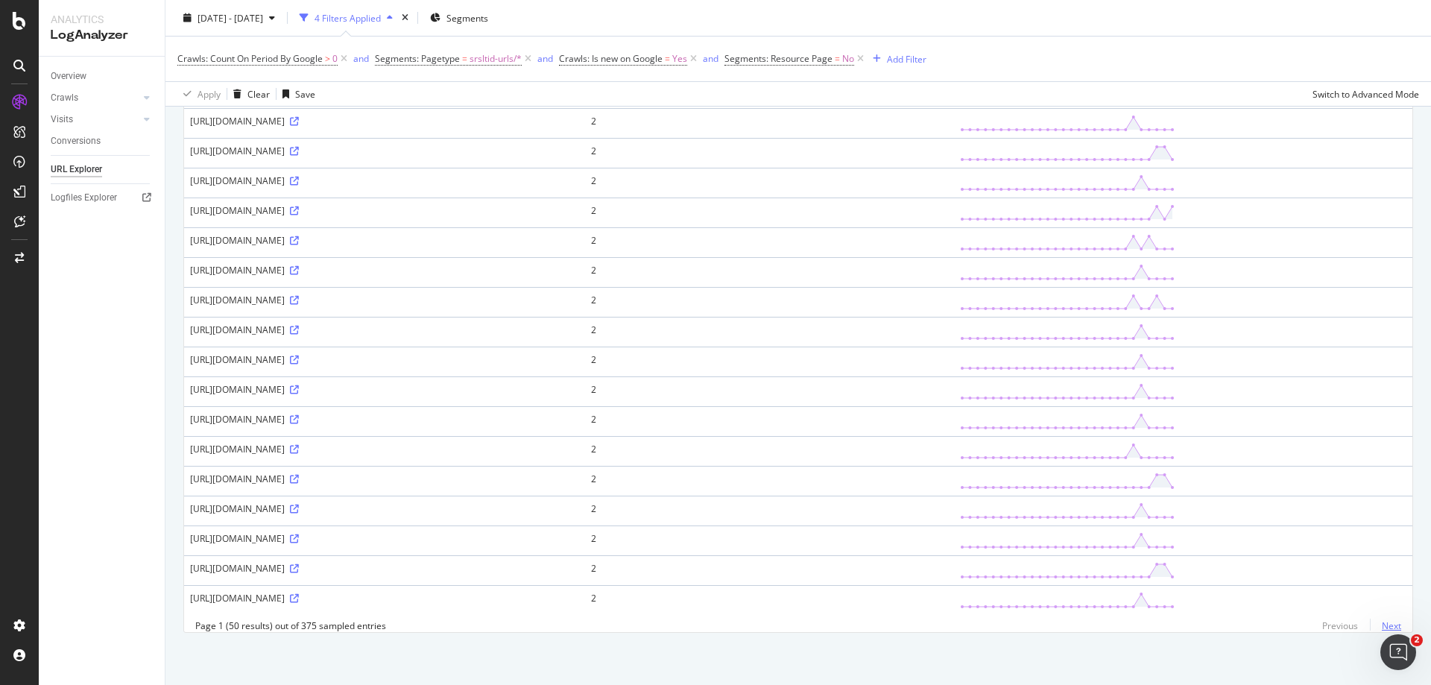
click at [1376, 627] on link "Next" at bounding box center [1385, 626] width 31 height 22
